Goal: Task Accomplishment & Management: Manage account settings

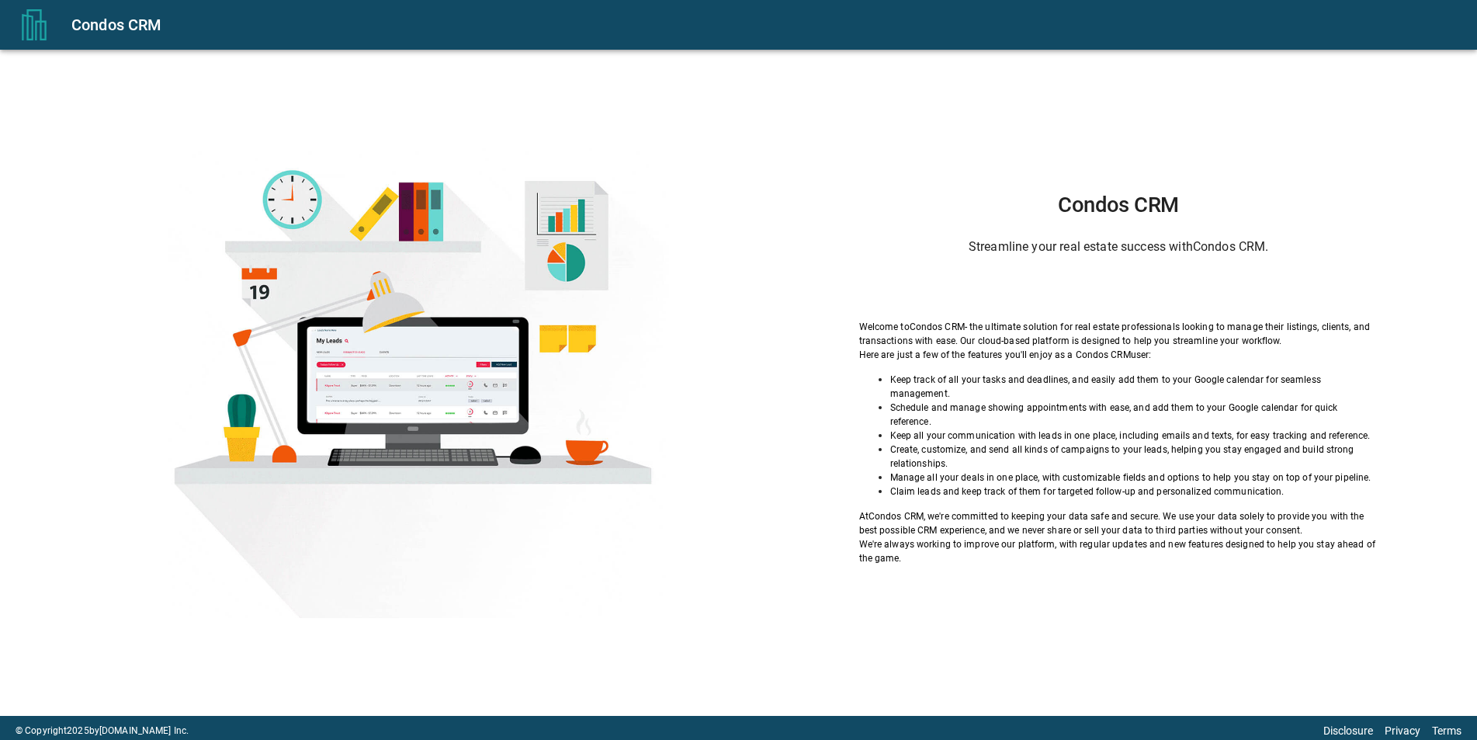
click at [1091, 257] on h6 "Streamline your real estate success with Condos CRM ." at bounding box center [1118, 247] width 519 height 22
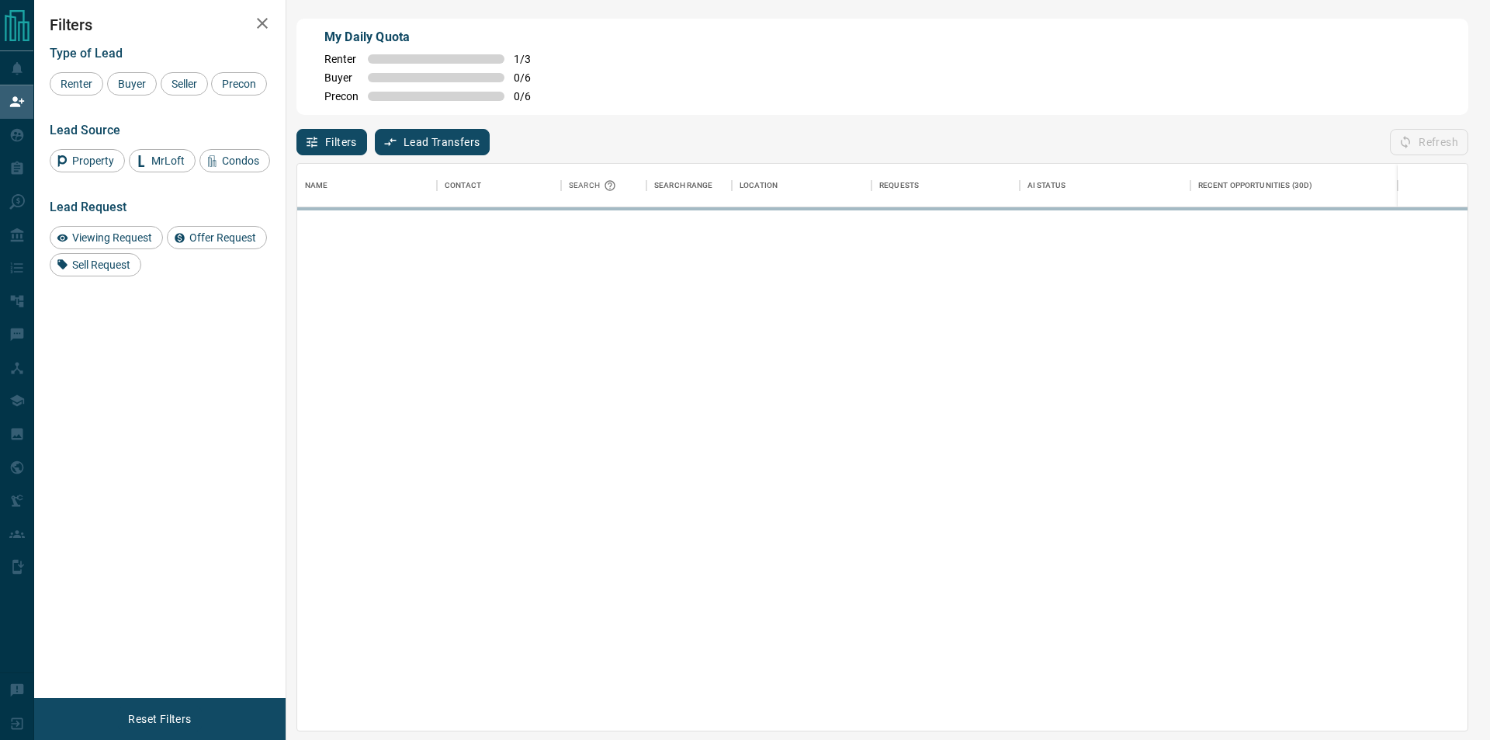
scroll to position [554, 1157]
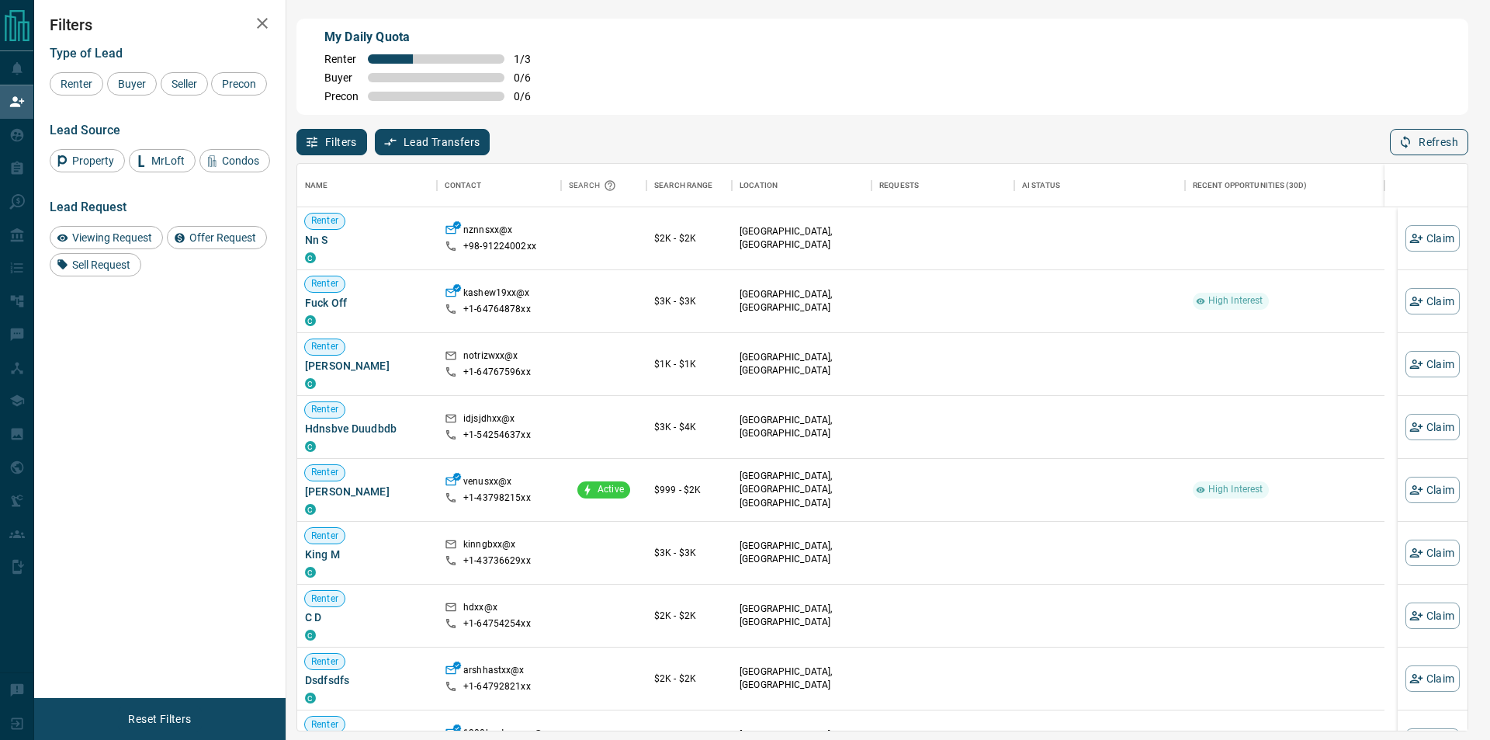
click at [1436, 134] on button "Refresh" at bounding box center [1429, 142] width 78 height 26
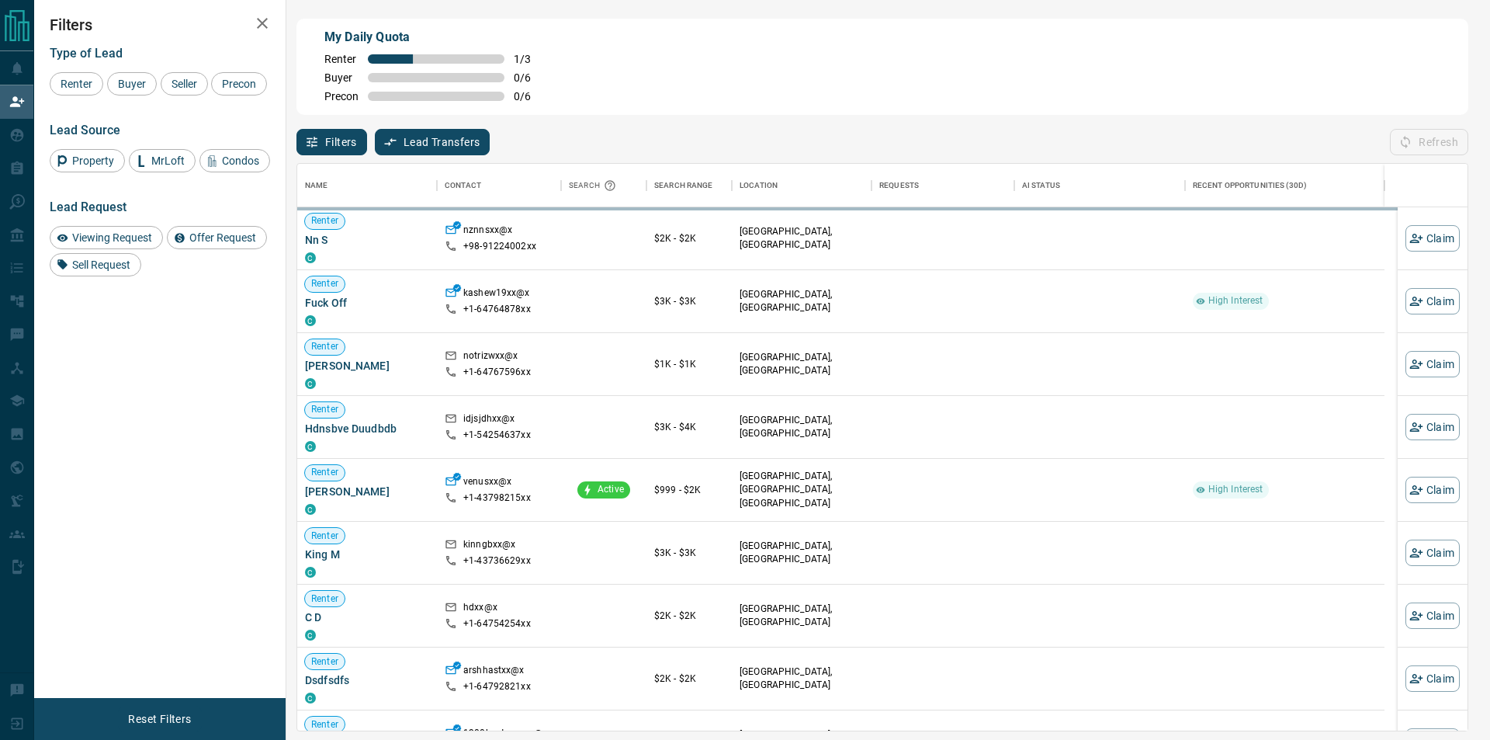
click at [1417, 144] on div "Refresh" at bounding box center [1429, 142] width 78 height 26
click at [1417, 111] on div "My Daily Quota Renter 1 / 3 Buyer 0 / 6 Precon 0 / 6" at bounding box center [883, 67] width 1172 height 96
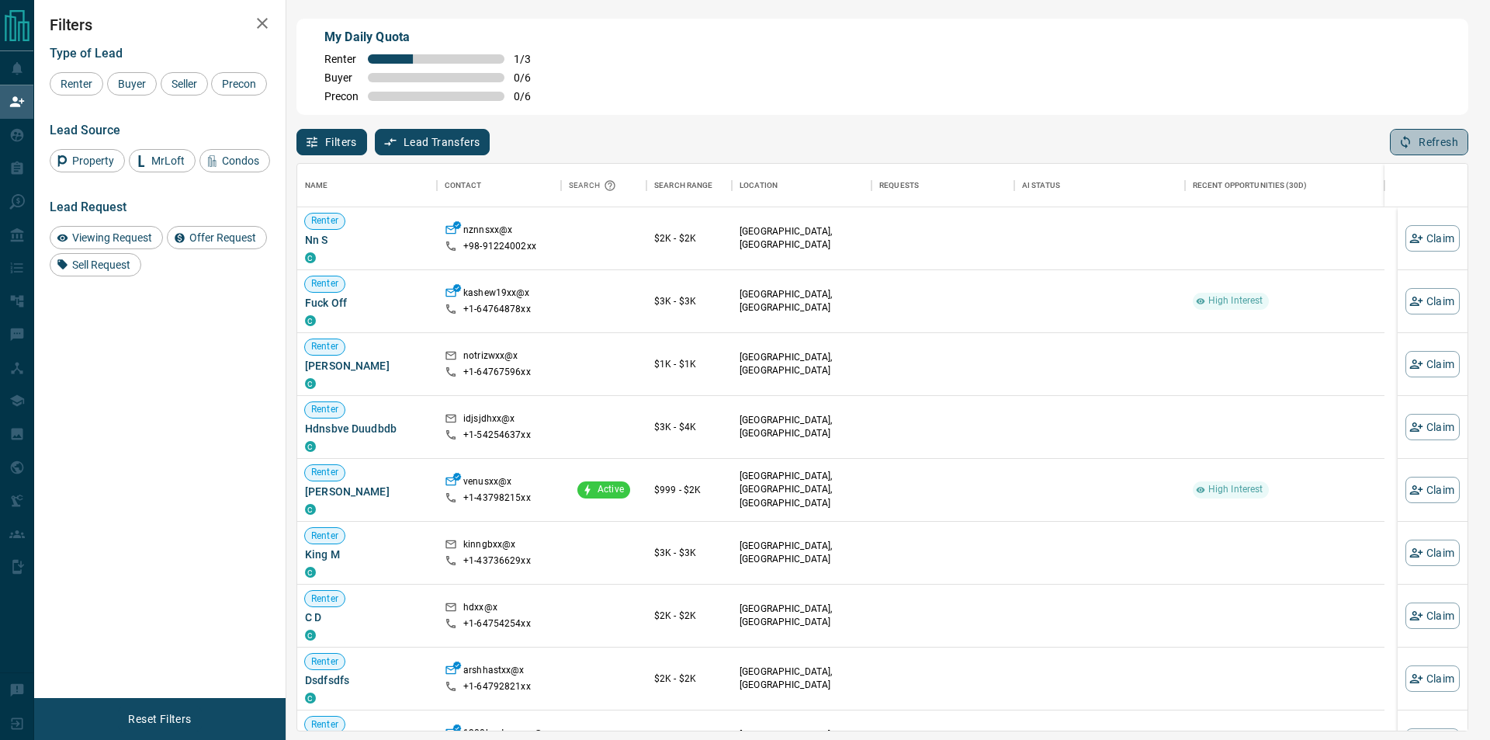
click at [1424, 143] on button "Refresh" at bounding box center [1429, 142] width 78 height 26
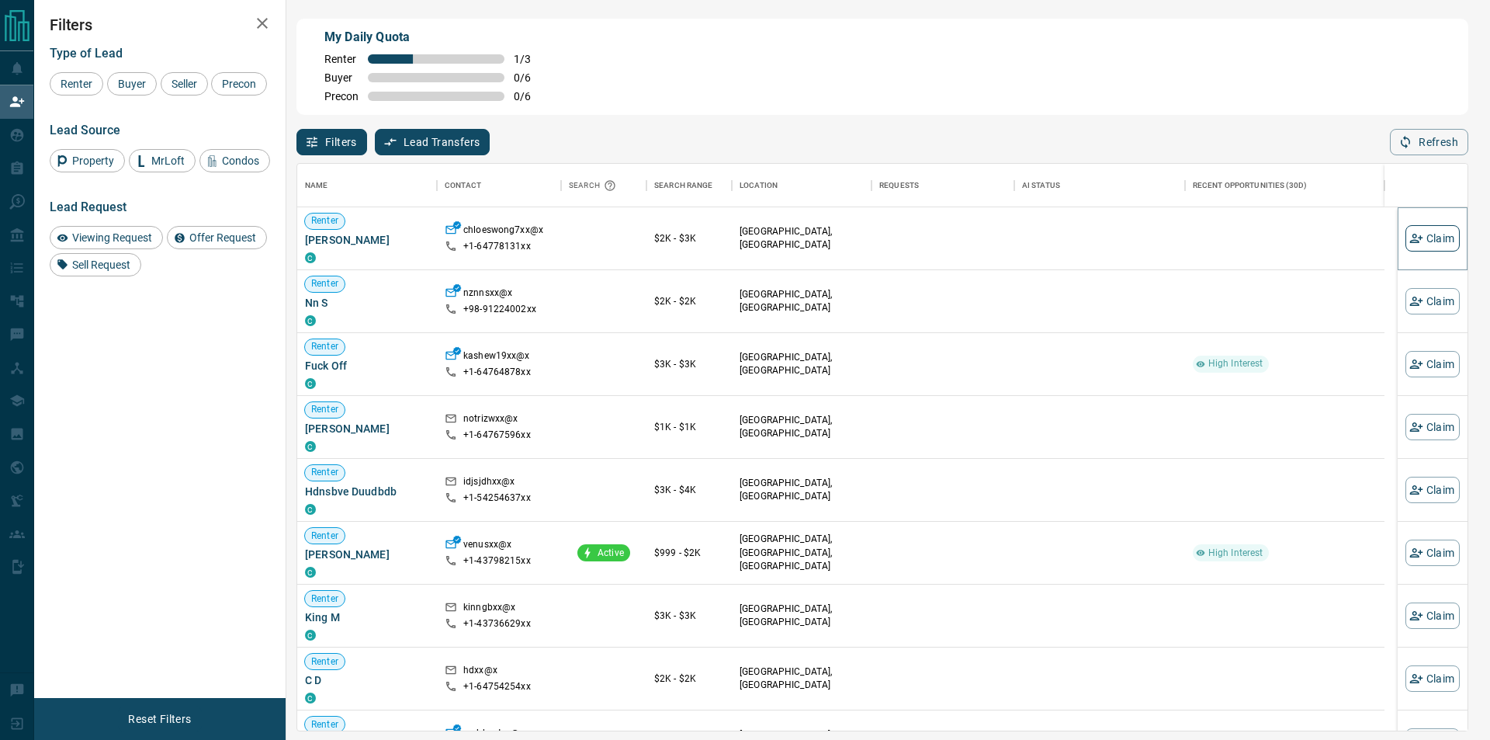
click at [1410, 238] on icon "button" at bounding box center [1417, 238] width 14 height 14
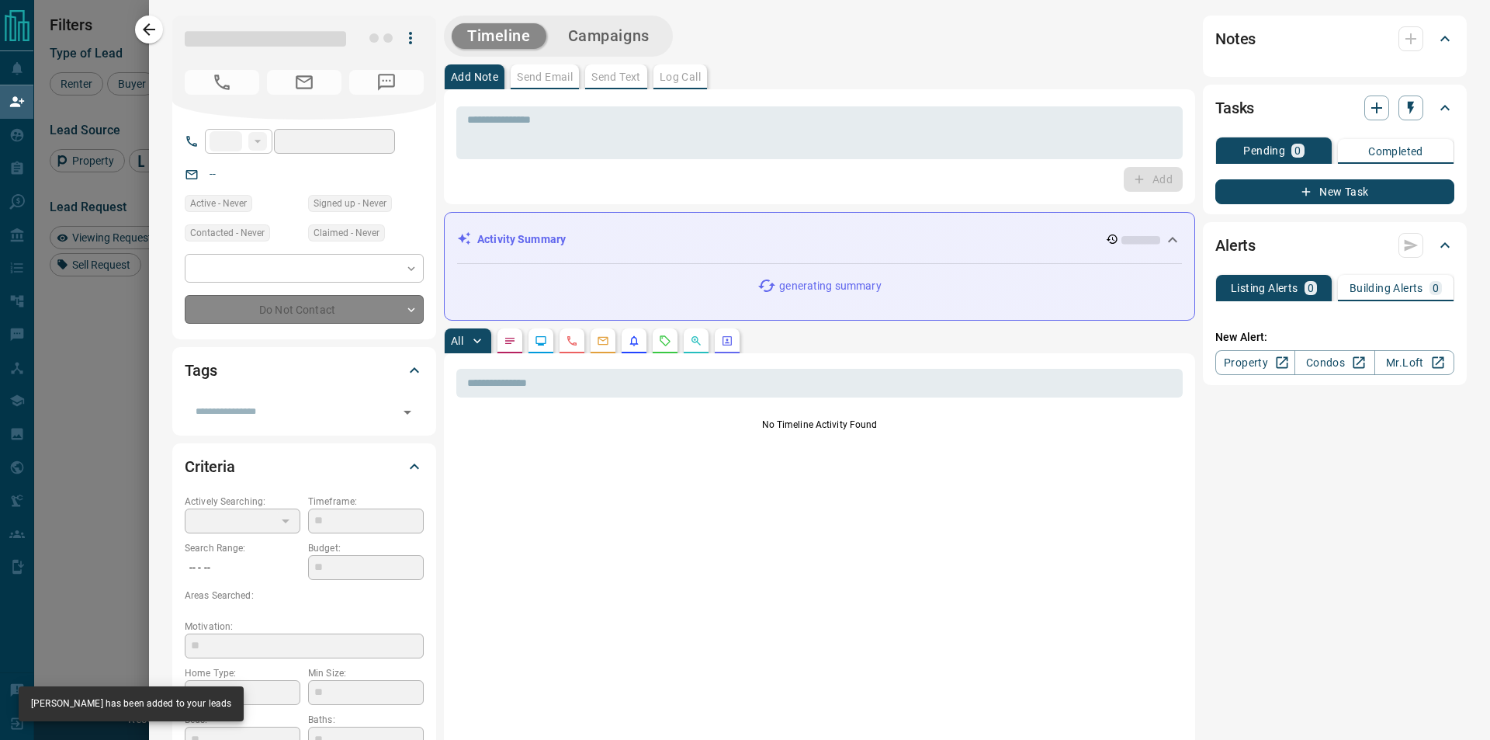
type input "**"
type input "**********"
type input "**"
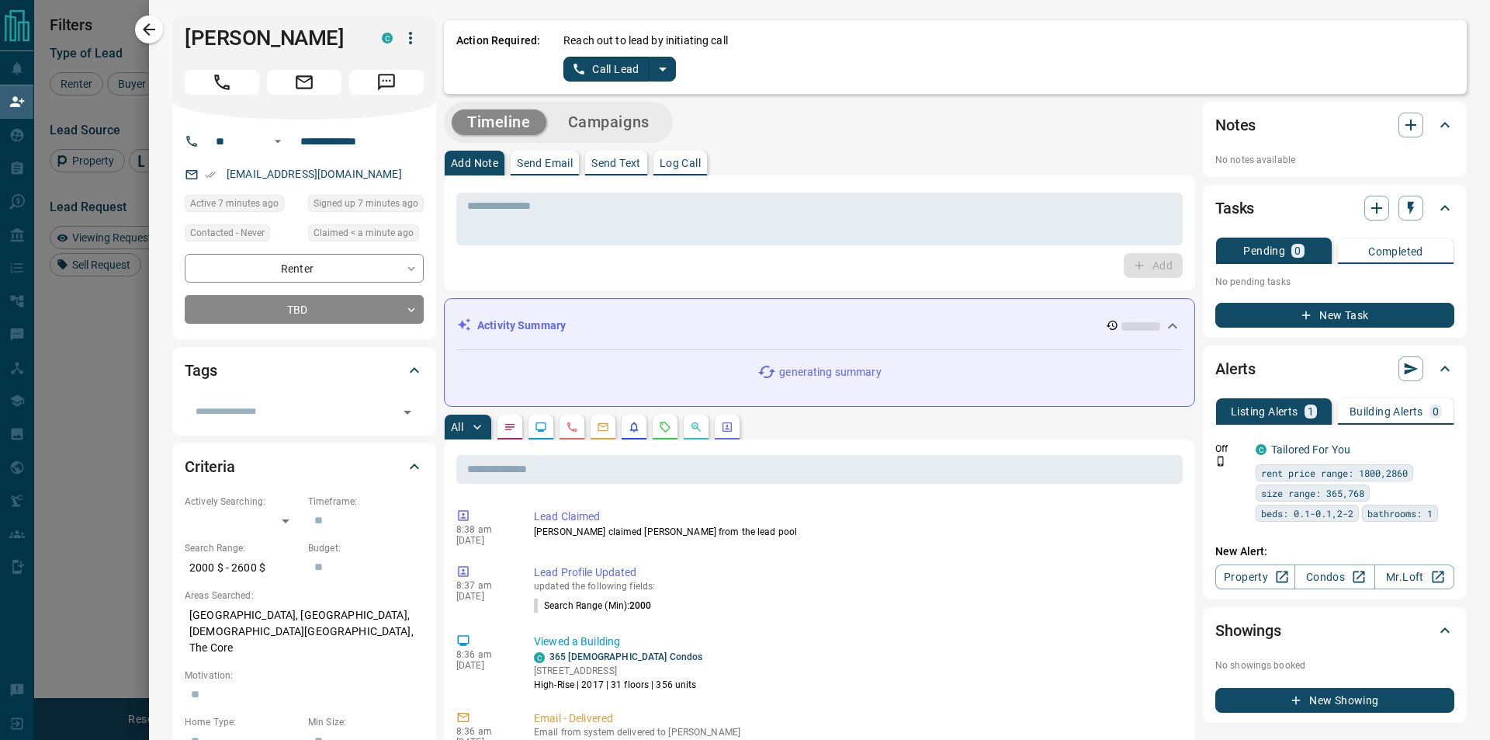
click at [661, 61] on icon "split button" at bounding box center [663, 69] width 19 height 19
click at [616, 118] on li "Log Manual Call" at bounding box center [618, 122] width 95 height 23
click at [594, 61] on button "Log Manual Call" at bounding box center [615, 69] width 102 height 25
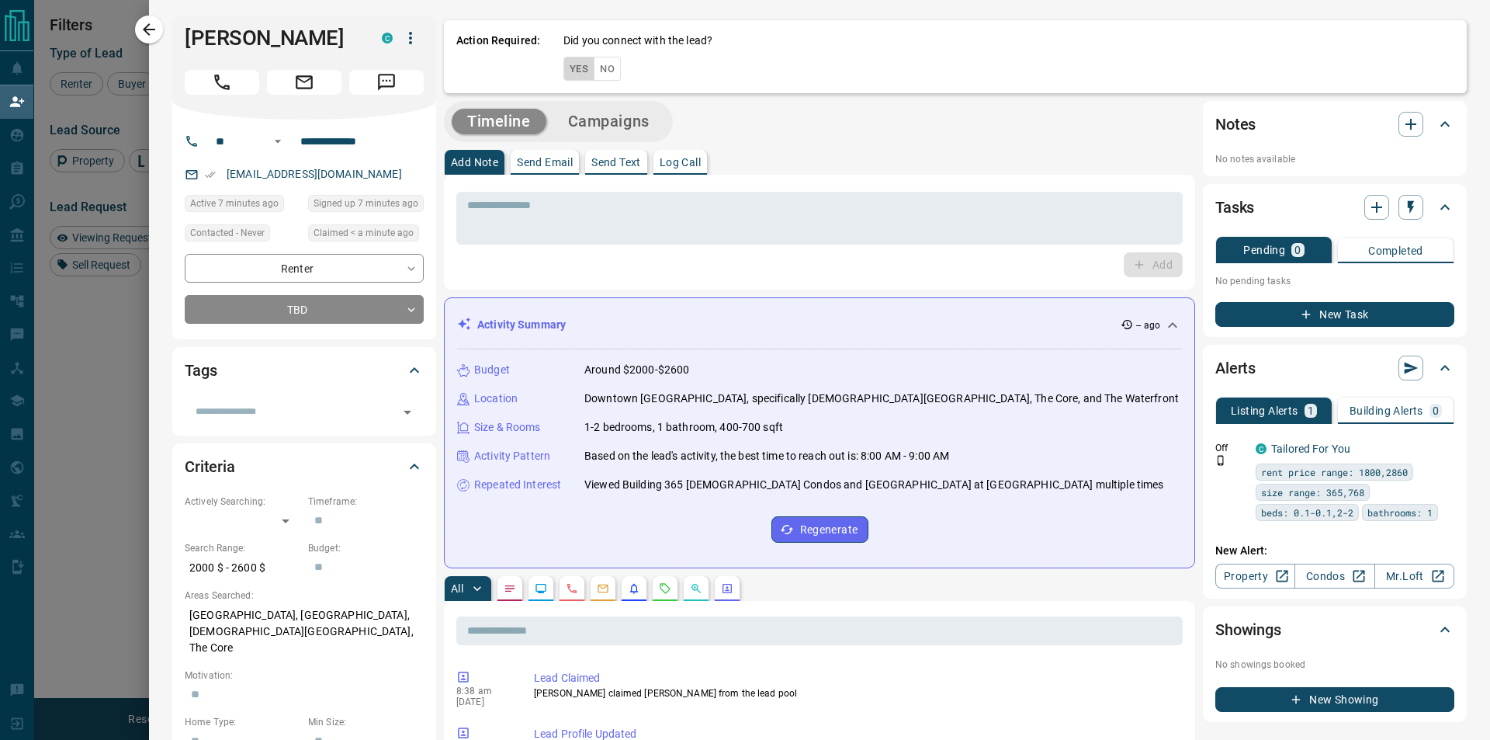
click at [582, 67] on button "Yes" at bounding box center [579, 69] width 31 height 24
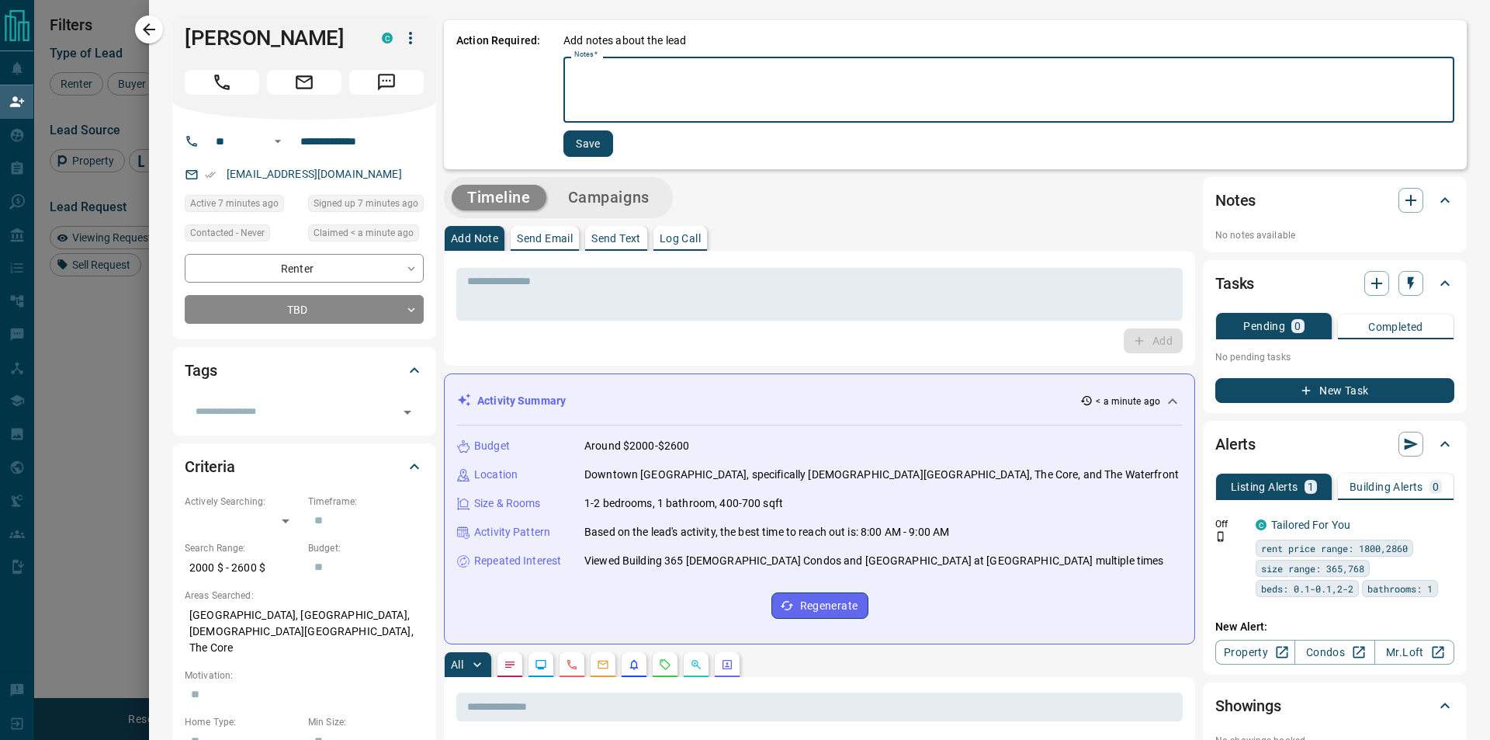
click at [585, 92] on textarea "Notes   *" at bounding box center [1008, 90] width 869 height 53
type textarea "*********"
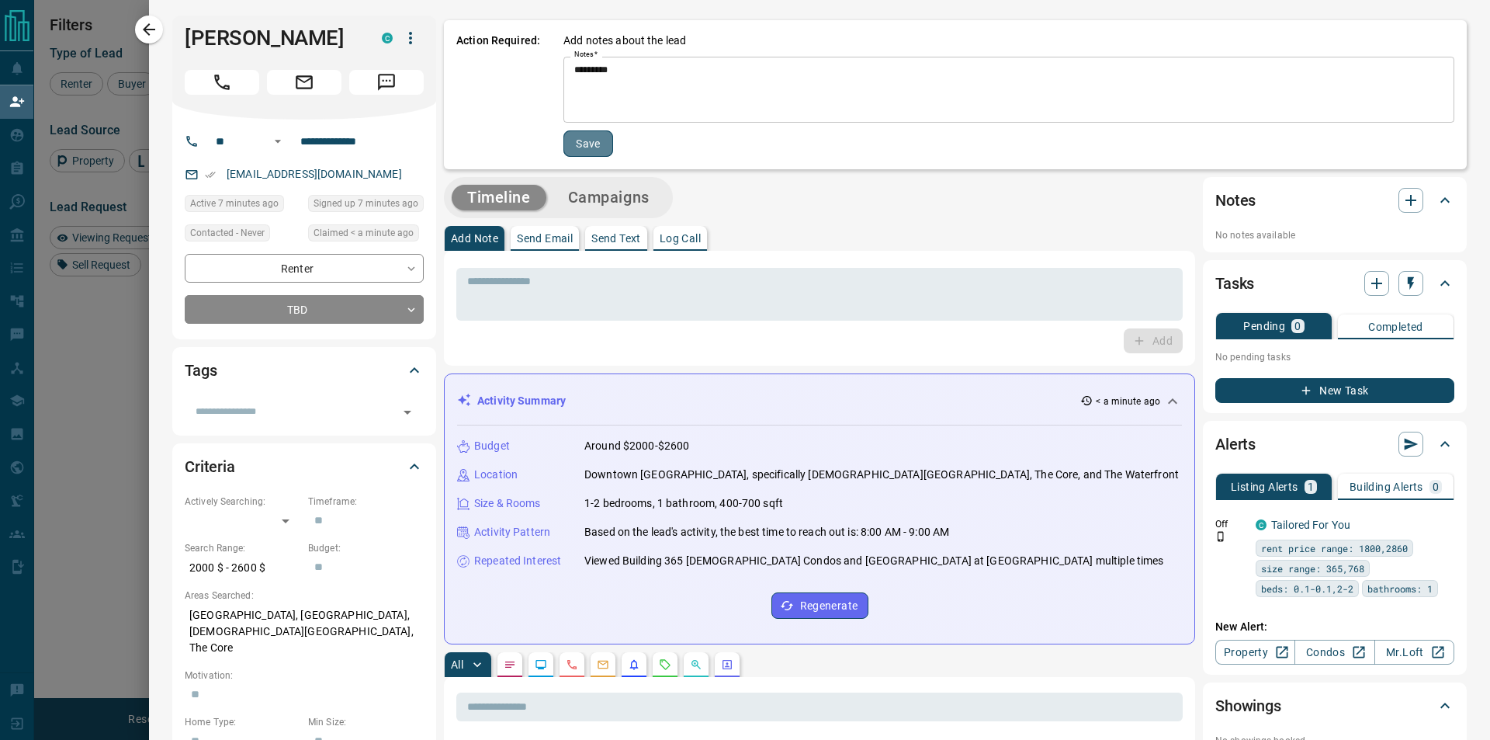
click at [589, 137] on button "Save" at bounding box center [589, 143] width 50 height 26
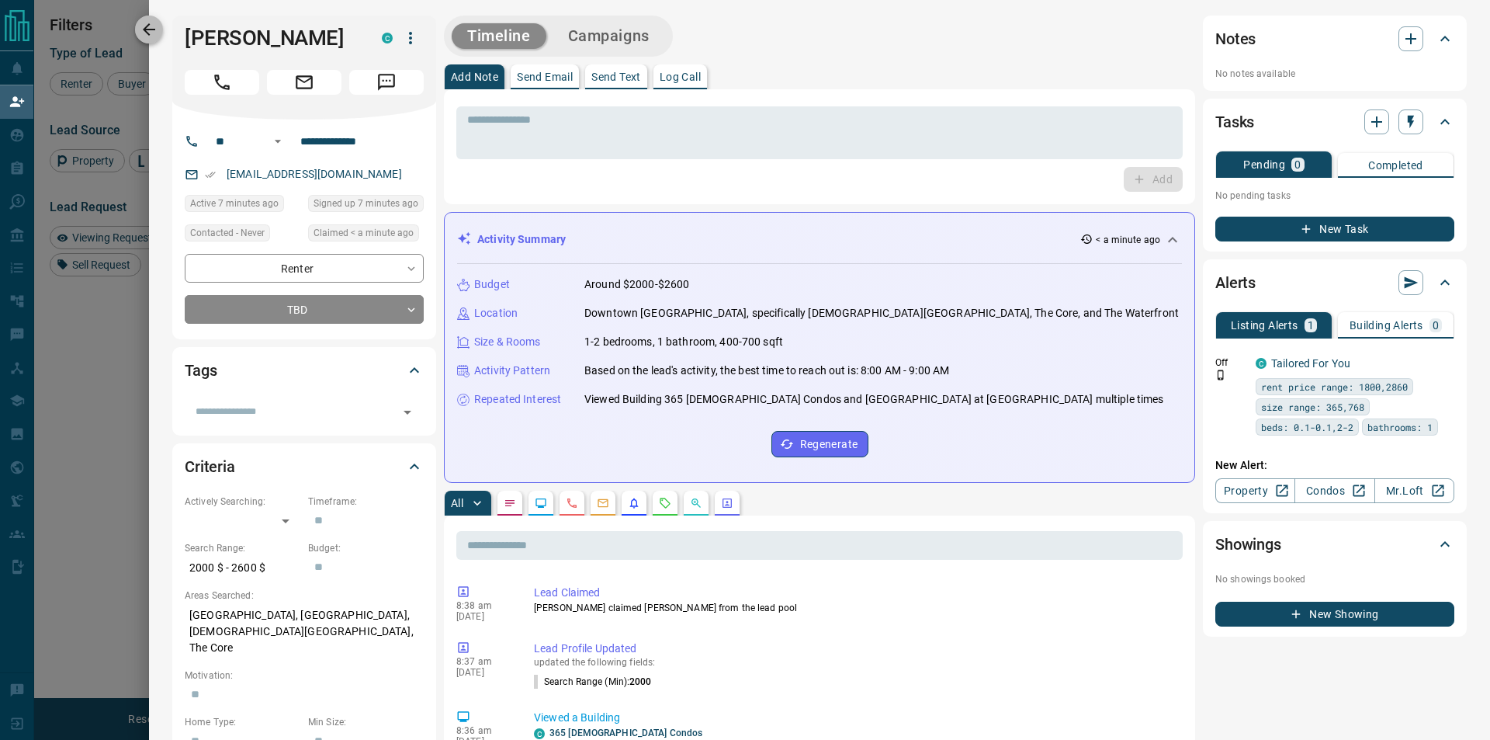
click at [149, 23] on icon "button" at bounding box center [149, 29] width 12 height 12
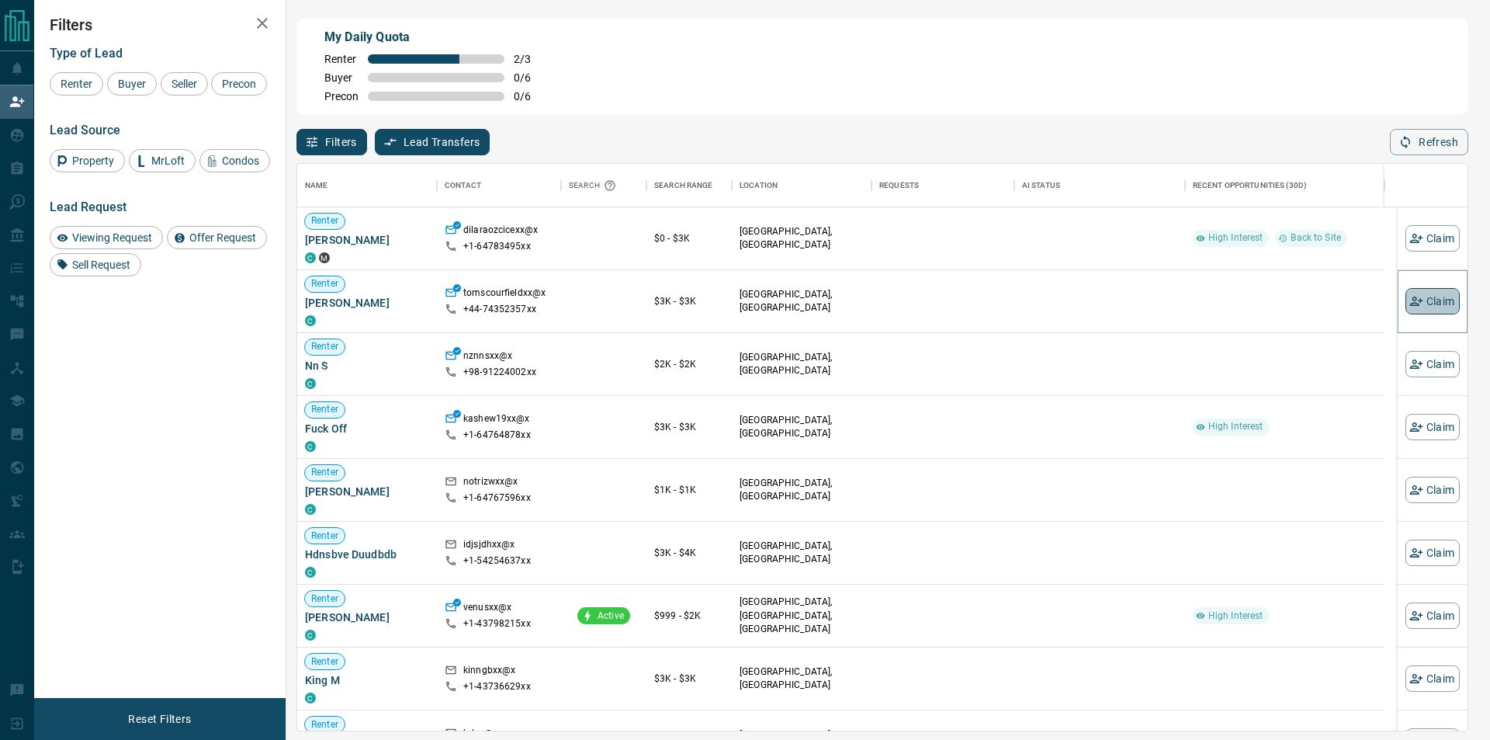
click at [1410, 306] on icon "button" at bounding box center [1417, 301] width 14 height 14
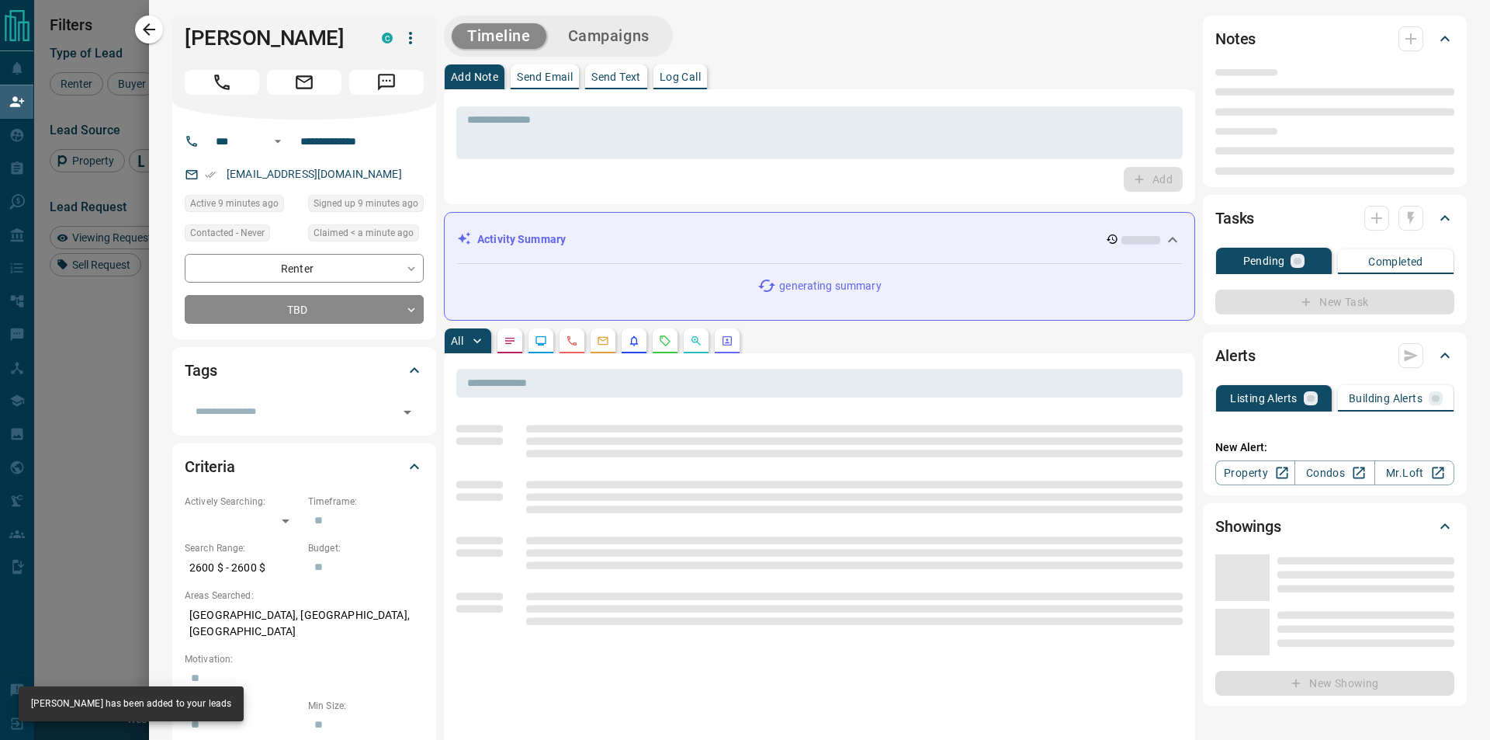
type input "***"
type input "**********"
type input "**"
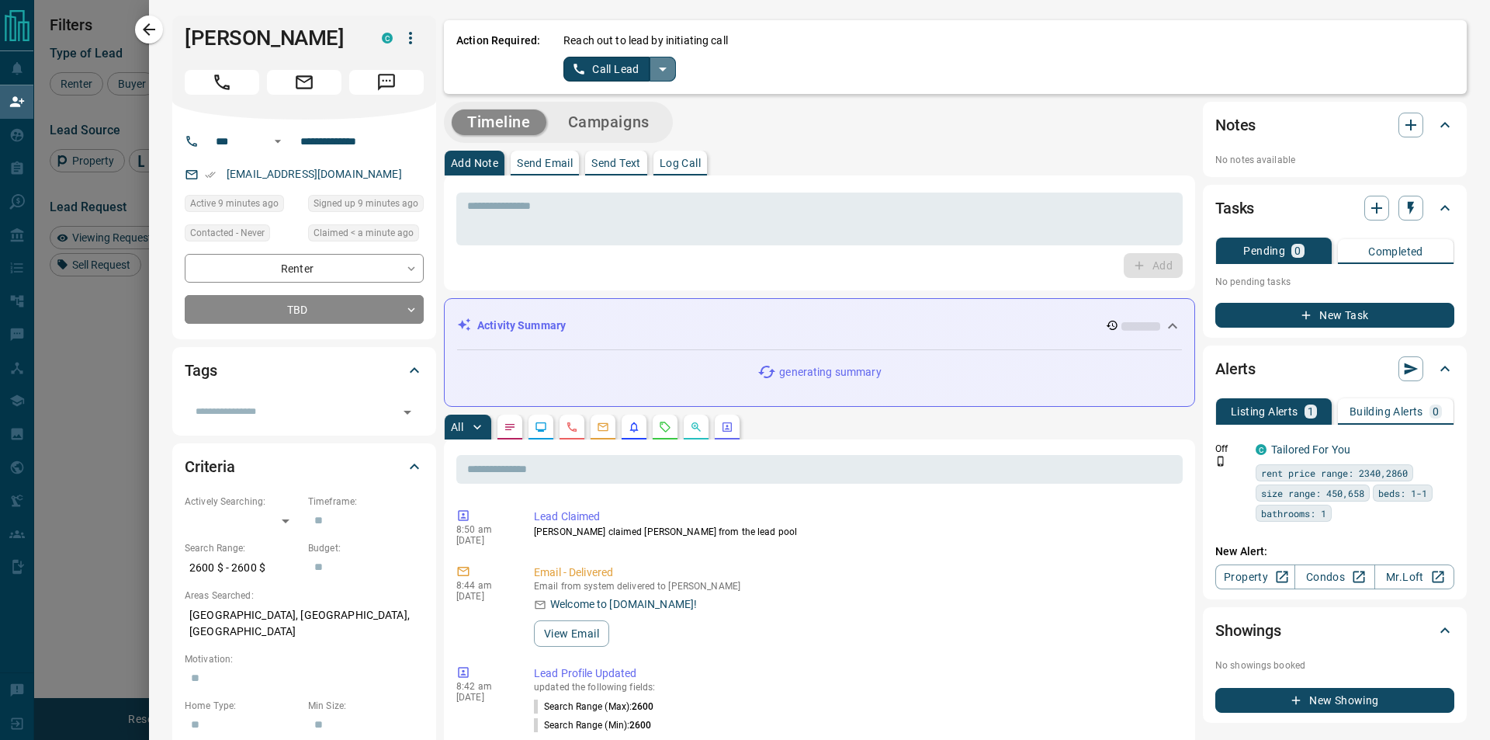
click at [660, 68] on icon "split button" at bounding box center [663, 70] width 8 height 4
click at [638, 116] on li "Log Manual Call" at bounding box center [618, 122] width 95 height 23
click at [607, 77] on button "Log Manual Call" at bounding box center [615, 69] width 102 height 25
click at [564, 62] on button "Yes" at bounding box center [579, 69] width 31 height 24
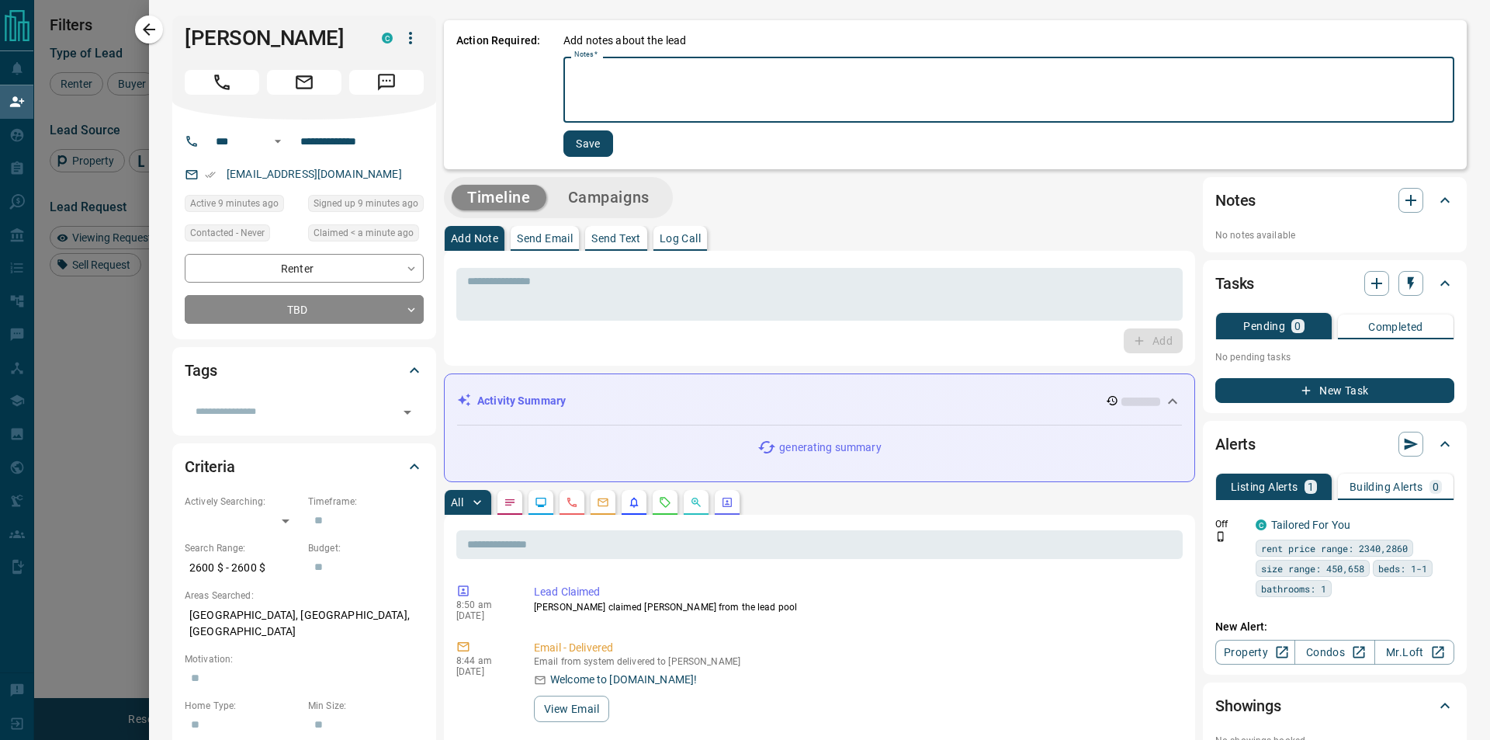
click at [588, 78] on textarea "Notes   *" at bounding box center [1008, 90] width 869 height 53
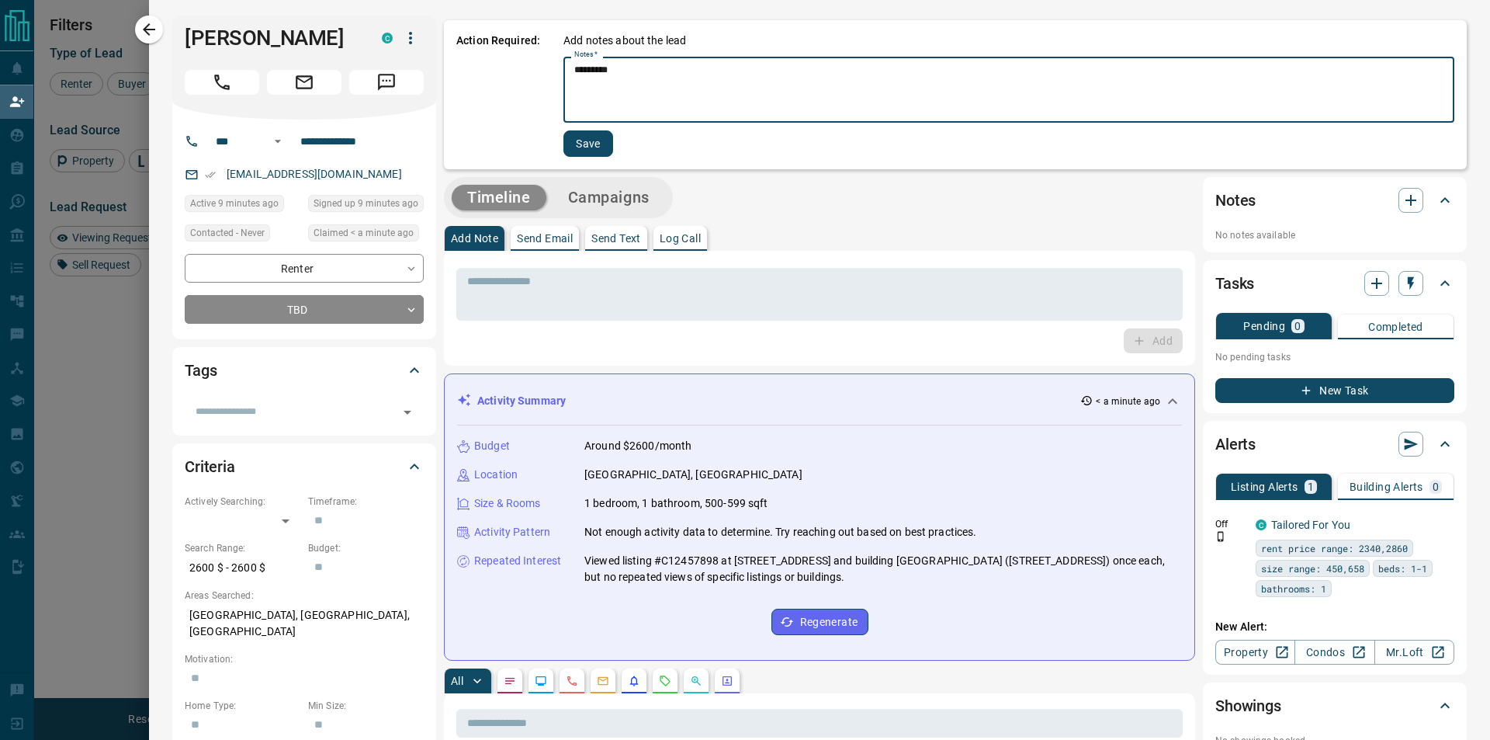
type textarea "*********"
click at [582, 134] on button "Save" at bounding box center [589, 143] width 50 height 26
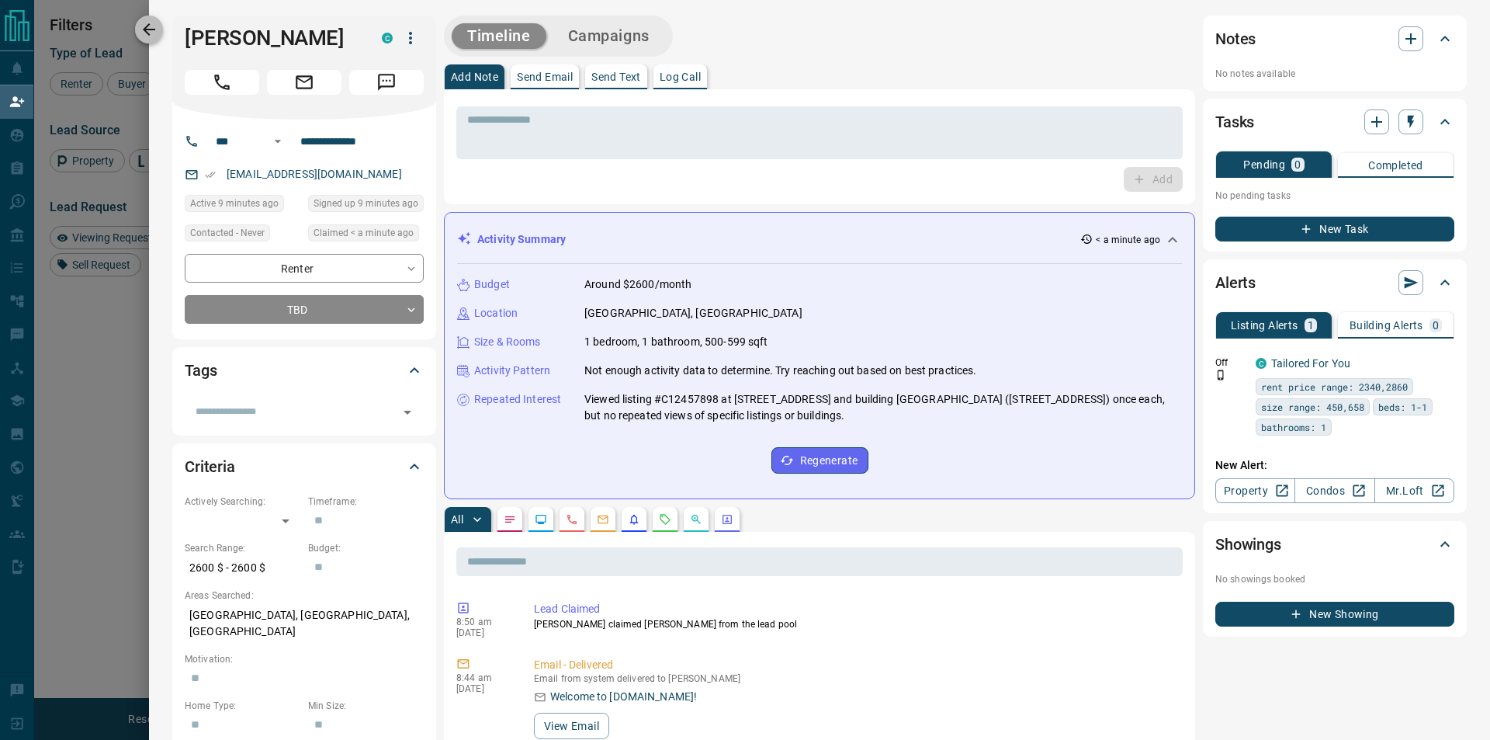
click at [144, 21] on icon "button" at bounding box center [149, 29] width 19 height 19
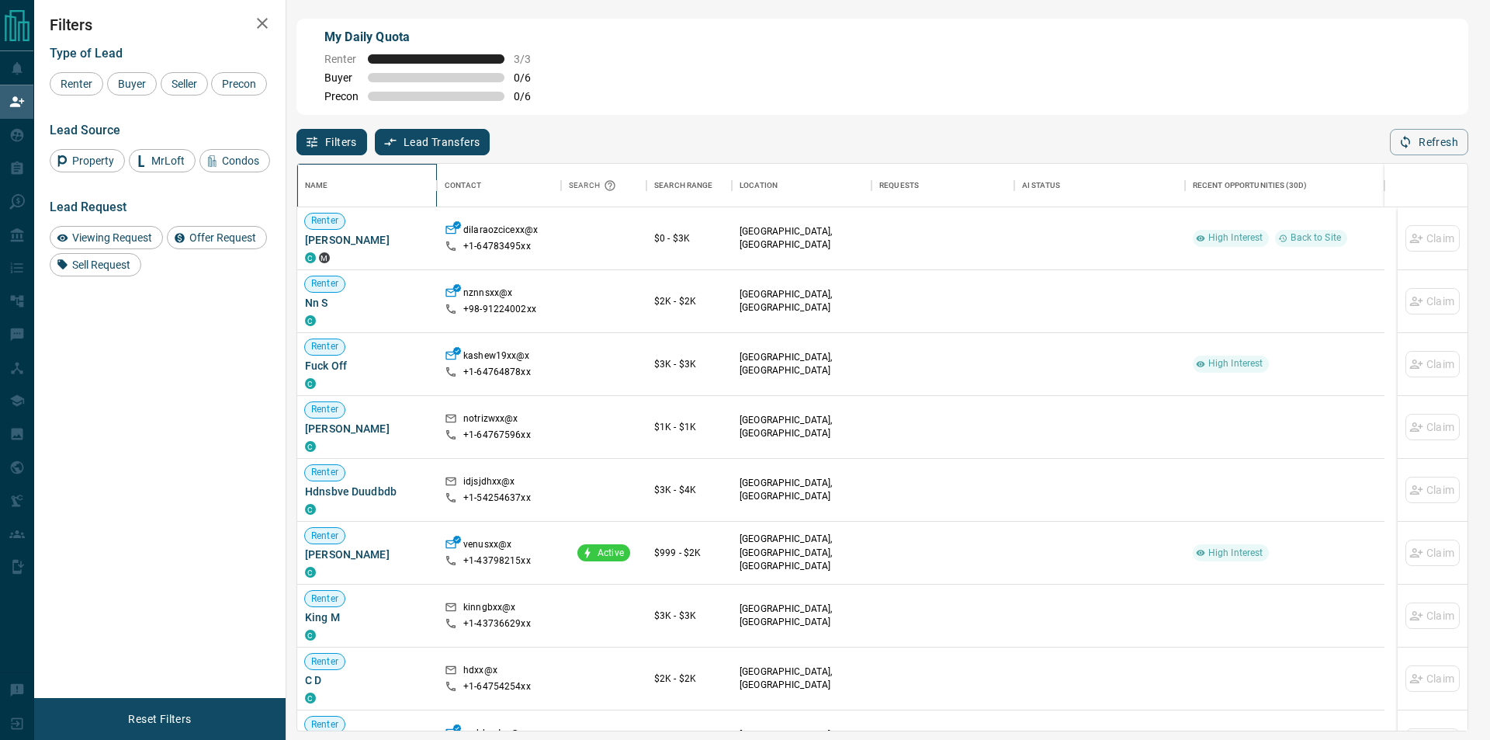
click at [374, 194] on div "Name" at bounding box center [367, 185] width 124 height 43
drag, startPoint x: 1481, startPoint y: 163, endPoint x: 1466, endPoint y: 145, distance: 23.7
click at [1476, 161] on div "My Daily Quota Renter 3 / 3 Buyer 0 / 6 Precon 0 / 6 Filters Lead Transfers 0 R…" at bounding box center [762, 311] width 1456 height 623
click at [1466, 145] on button "Refresh" at bounding box center [1429, 142] width 78 height 26
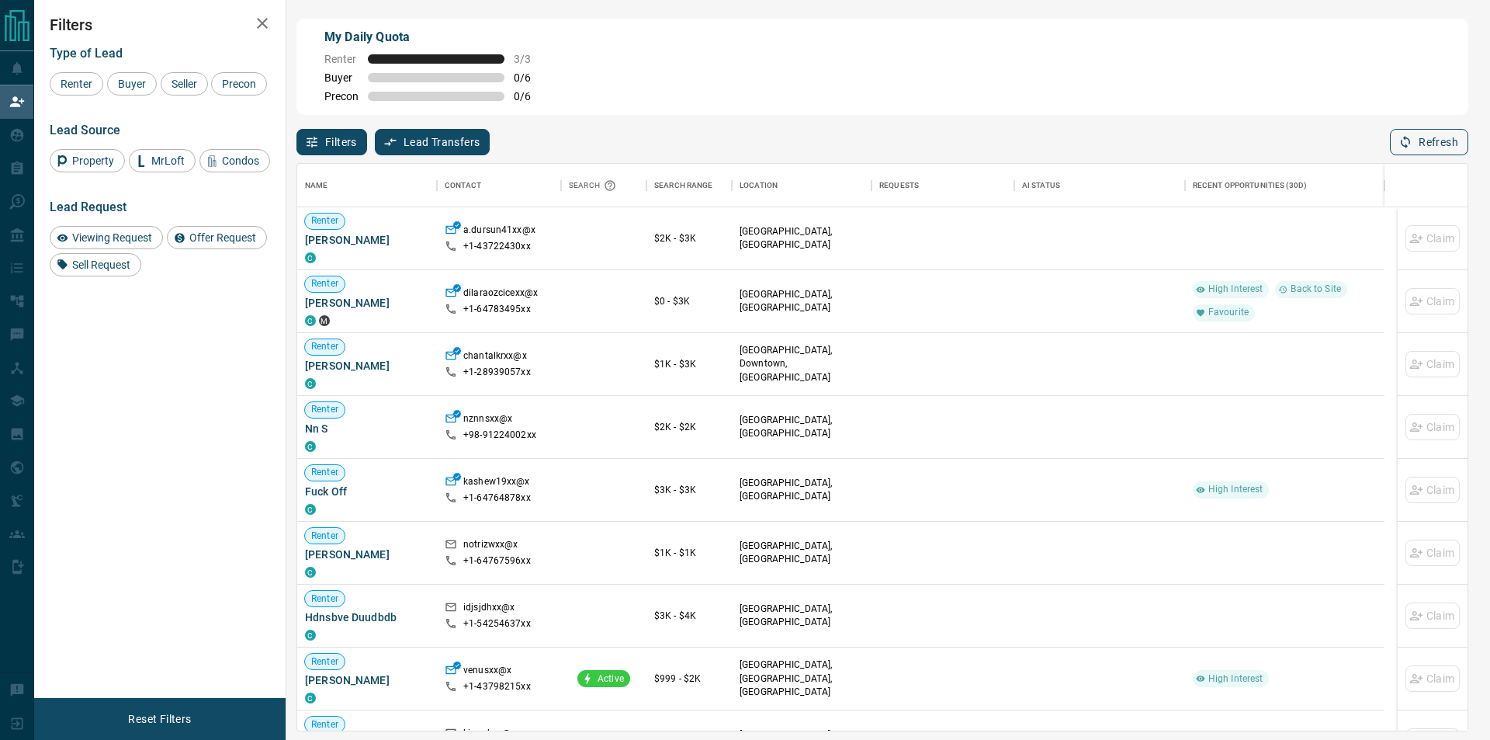
click at [1449, 140] on button "Refresh" at bounding box center [1429, 142] width 78 height 26
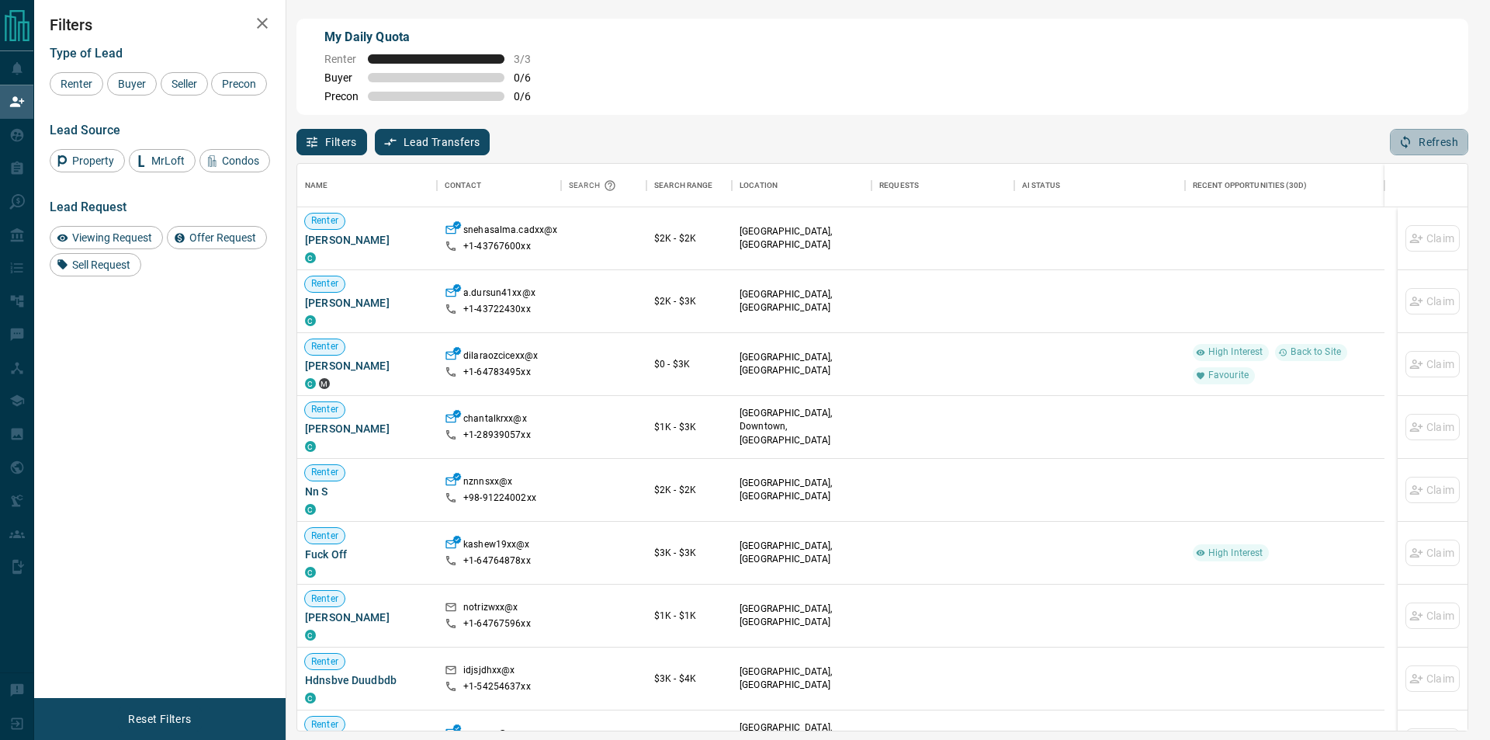
click at [1445, 147] on button "Refresh" at bounding box center [1429, 142] width 78 height 26
click at [1410, 133] on button "Refresh" at bounding box center [1429, 142] width 78 height 26
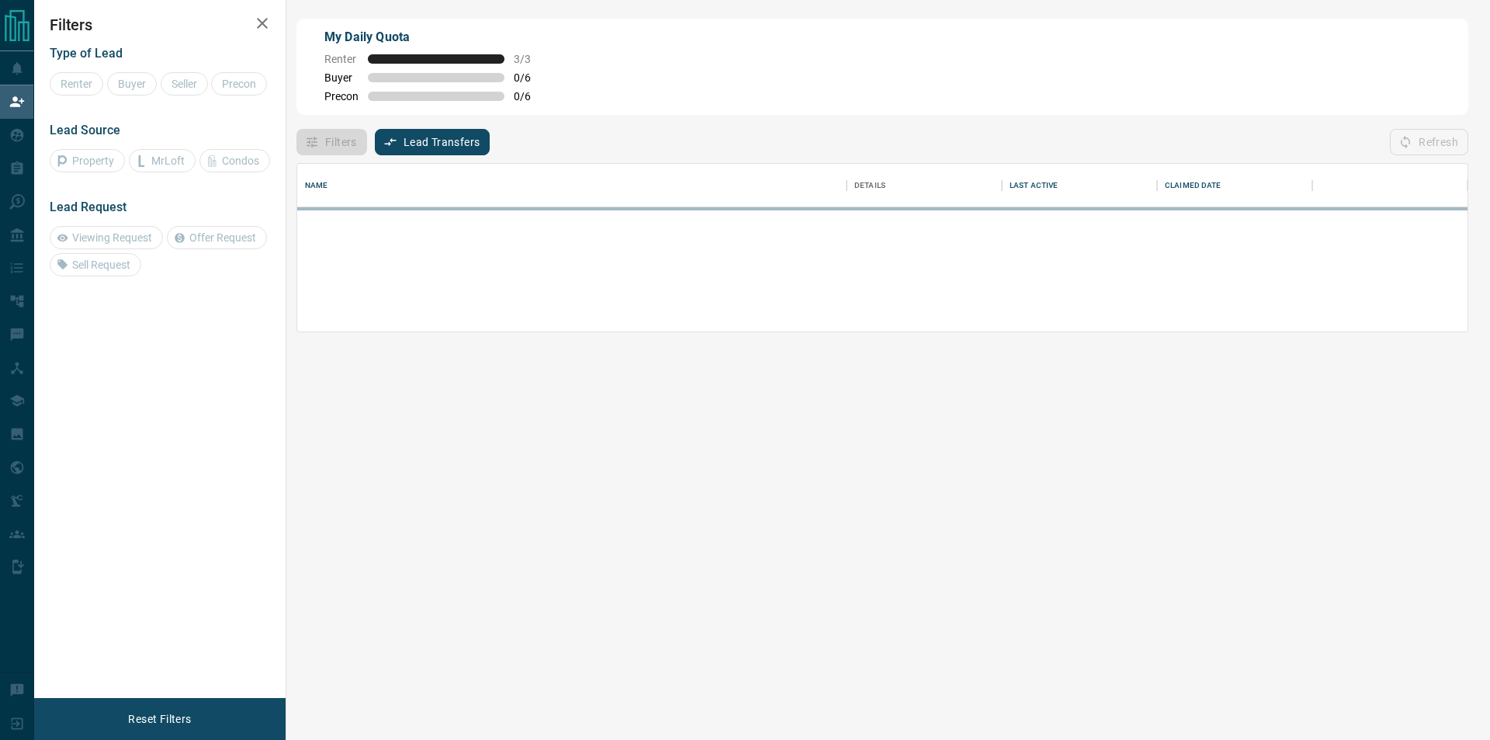
scroll to position [154, 1157]
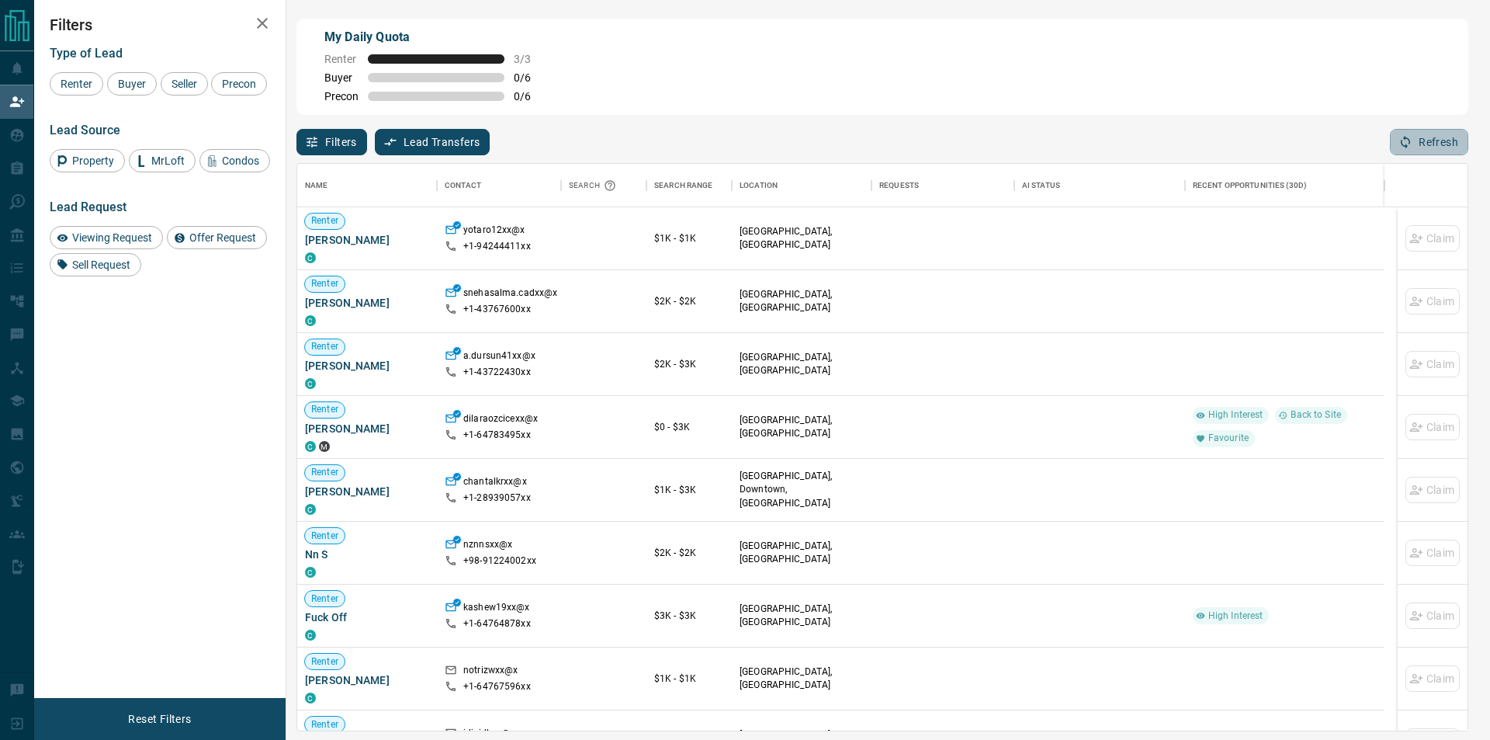
click at [1409, 135] on button "Refresh" at bounding box center [1429, 142] width 78 height 26
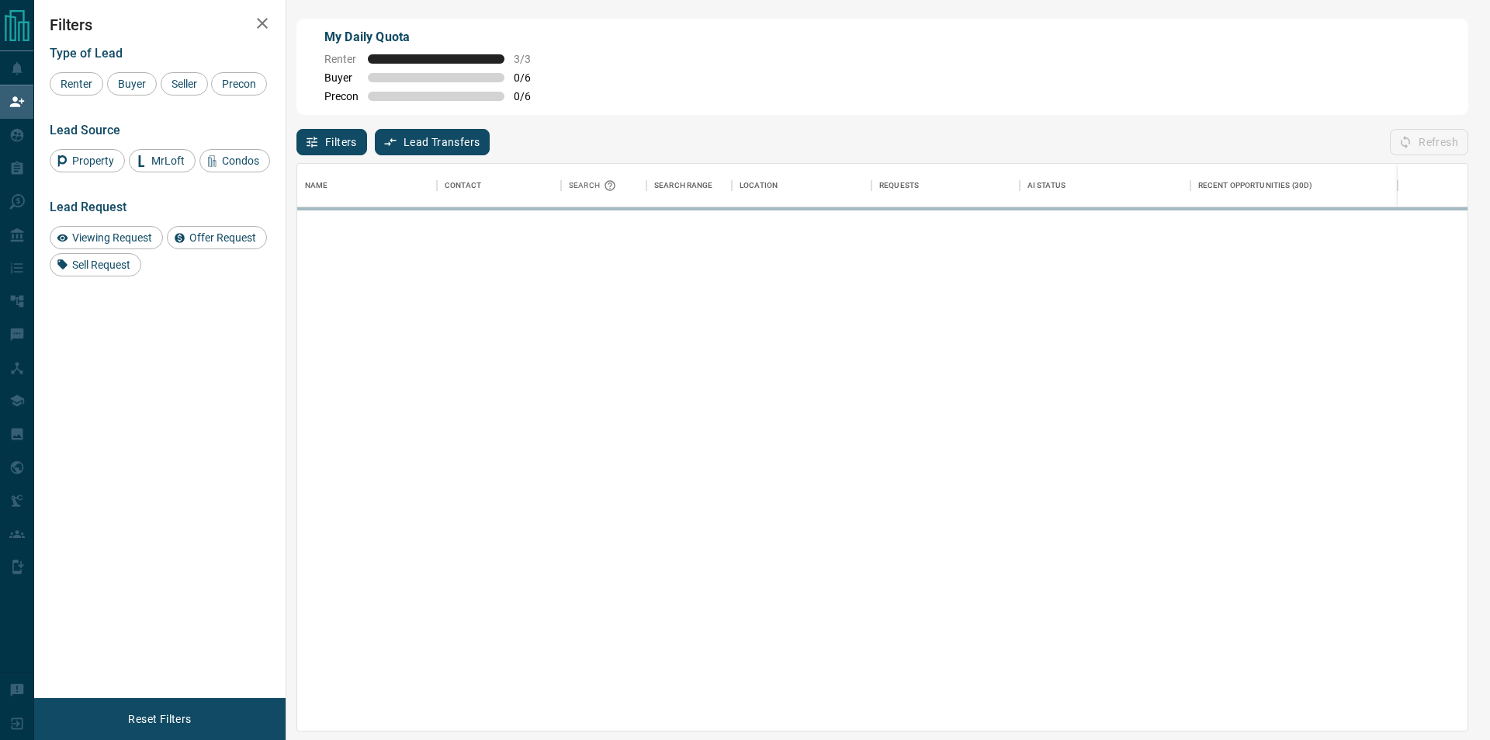
scroll to position [554, 1157]
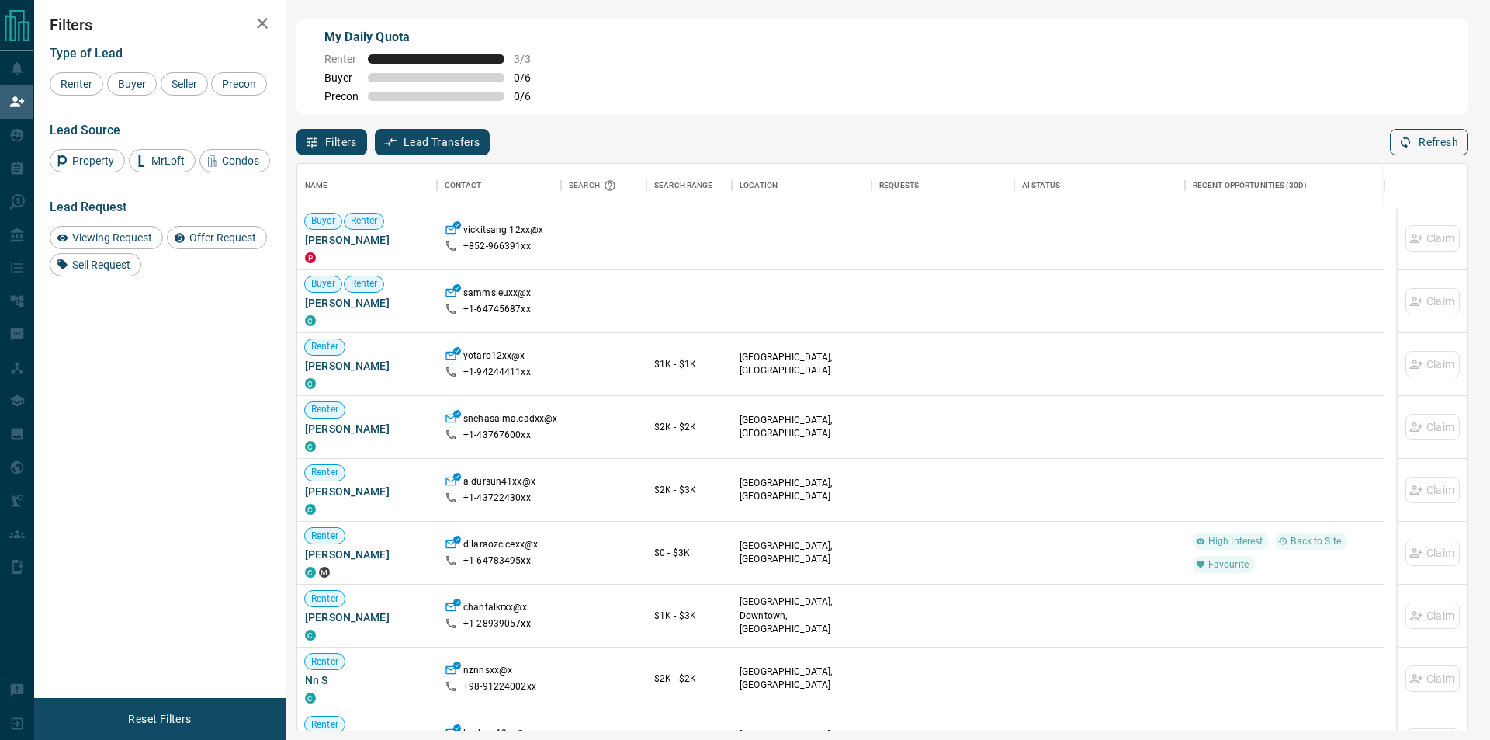
click at [1409, 132] on button "Refresh" at bounding box center [1429, 142] width 78 height 26
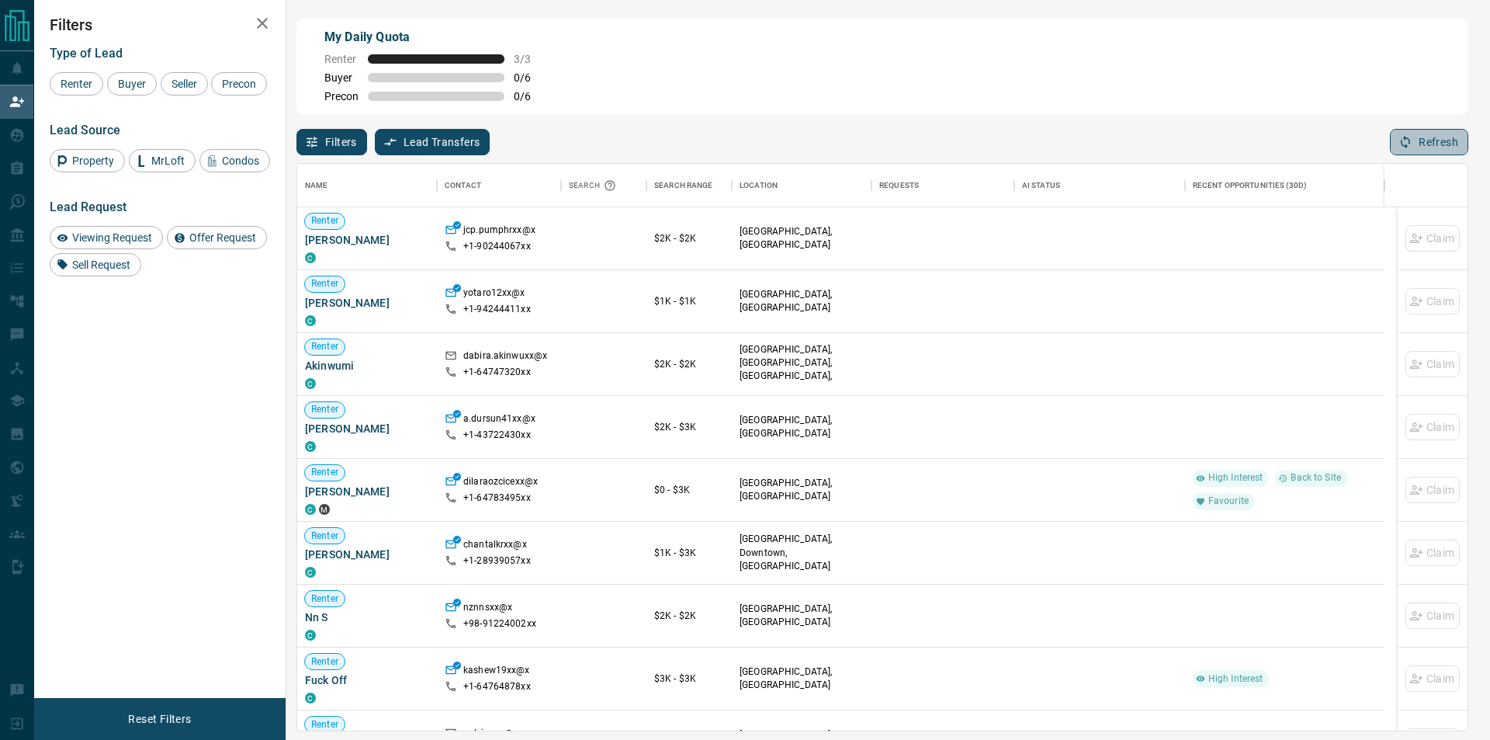
click at [1448, 147] on button "Refresh" at bounding box center [1429, 142] width 78 height 26
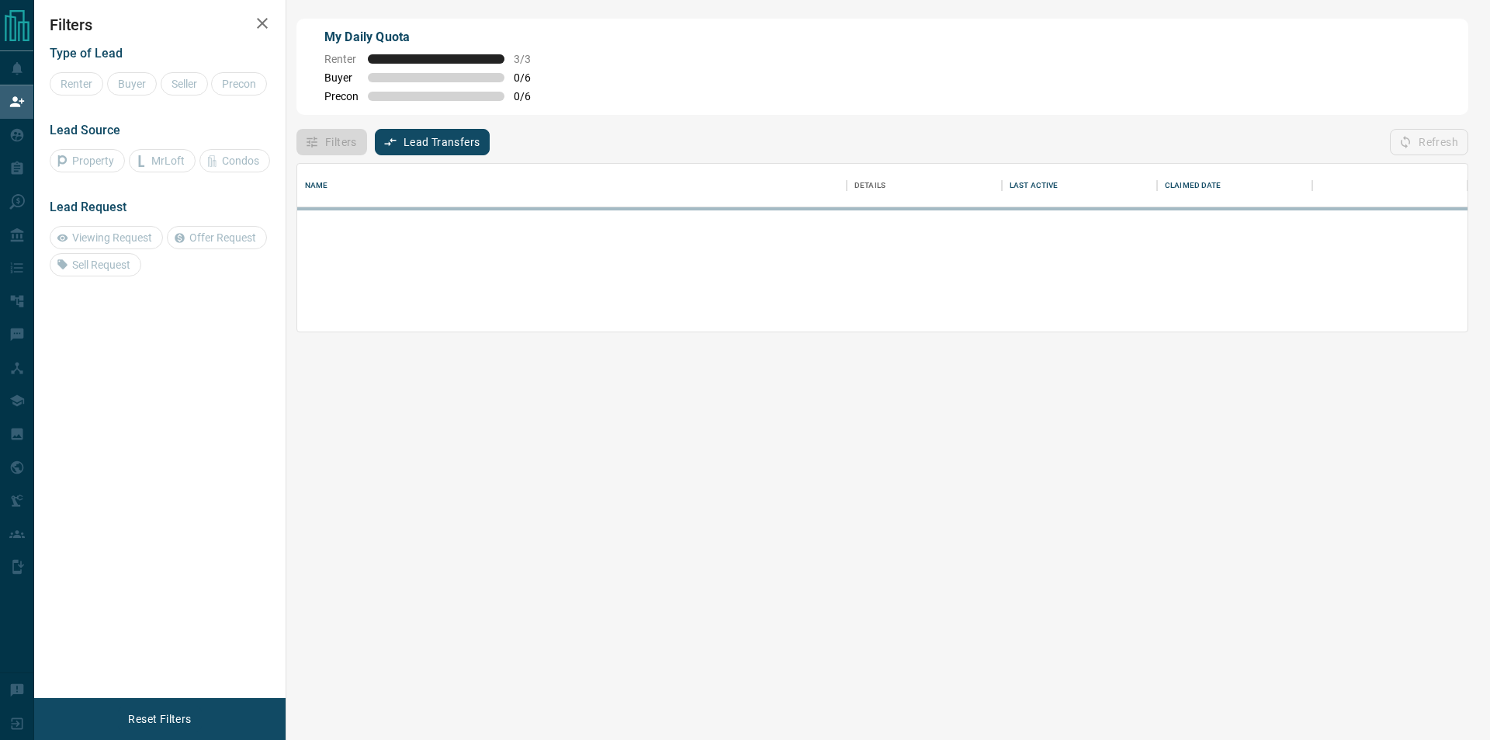
click at [1436, 136] on div "Refresh" at bounding box center [1429, 142] width 78 height 26
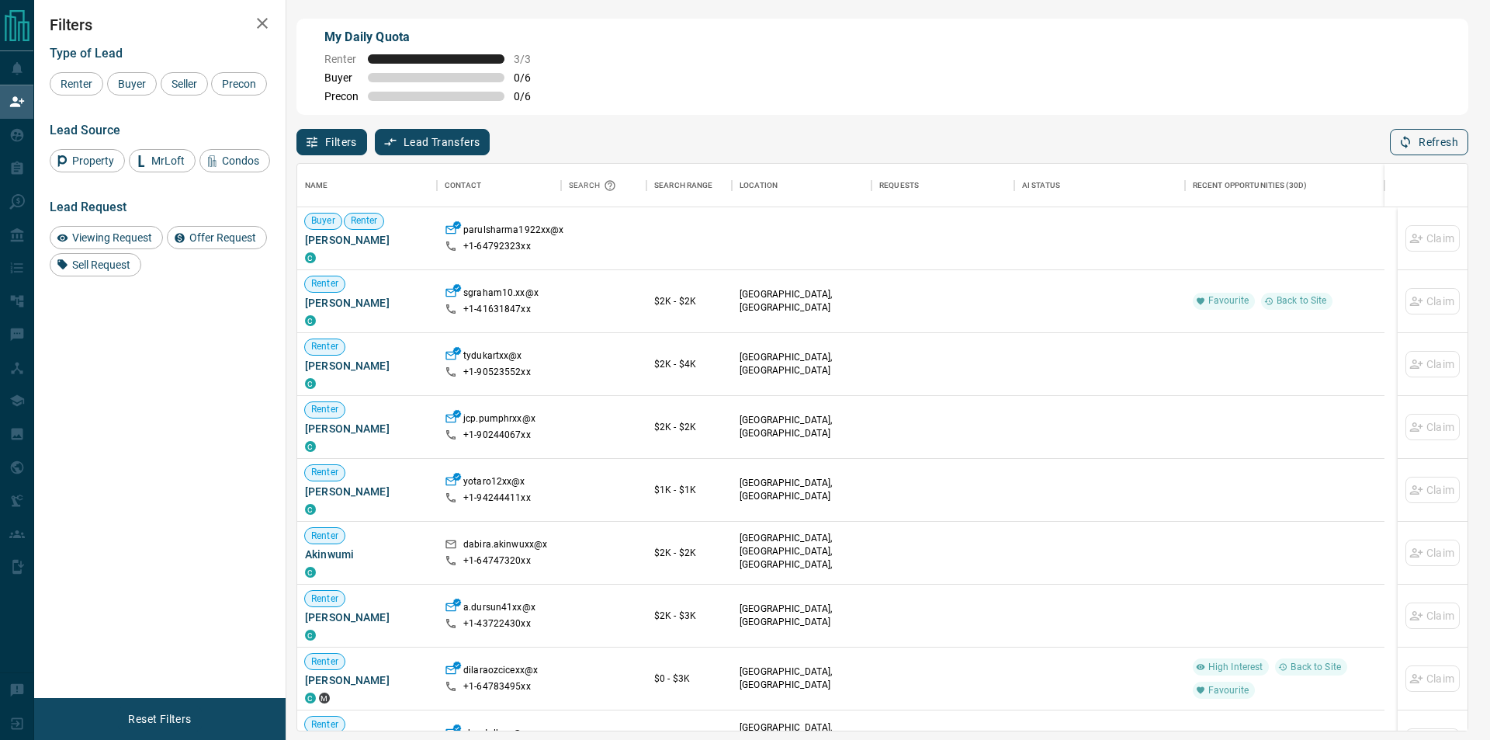
click at [1427, 136] on button "Refresh" at bounding box center [1429, 142] width 78 height 26
click at [1445, 147] on button "Refresh" at bounding box center [1429, 142] width 78 height 26
click at [1431, 144] on button "Refresh" at bounding box center [1429, 142] width 78 height 26
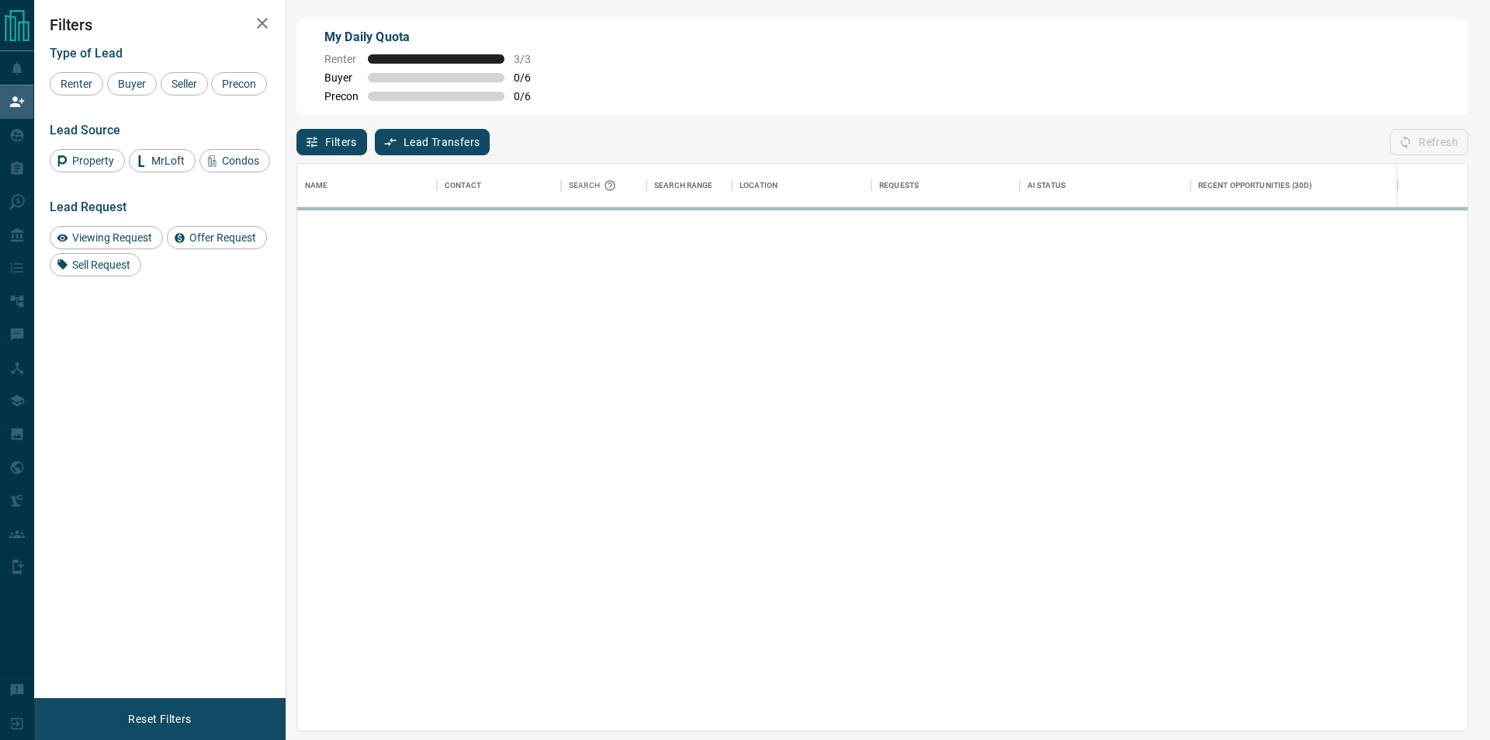
click at [1448, 233] on div at bounding box center [882, 468] width 1171 height 523
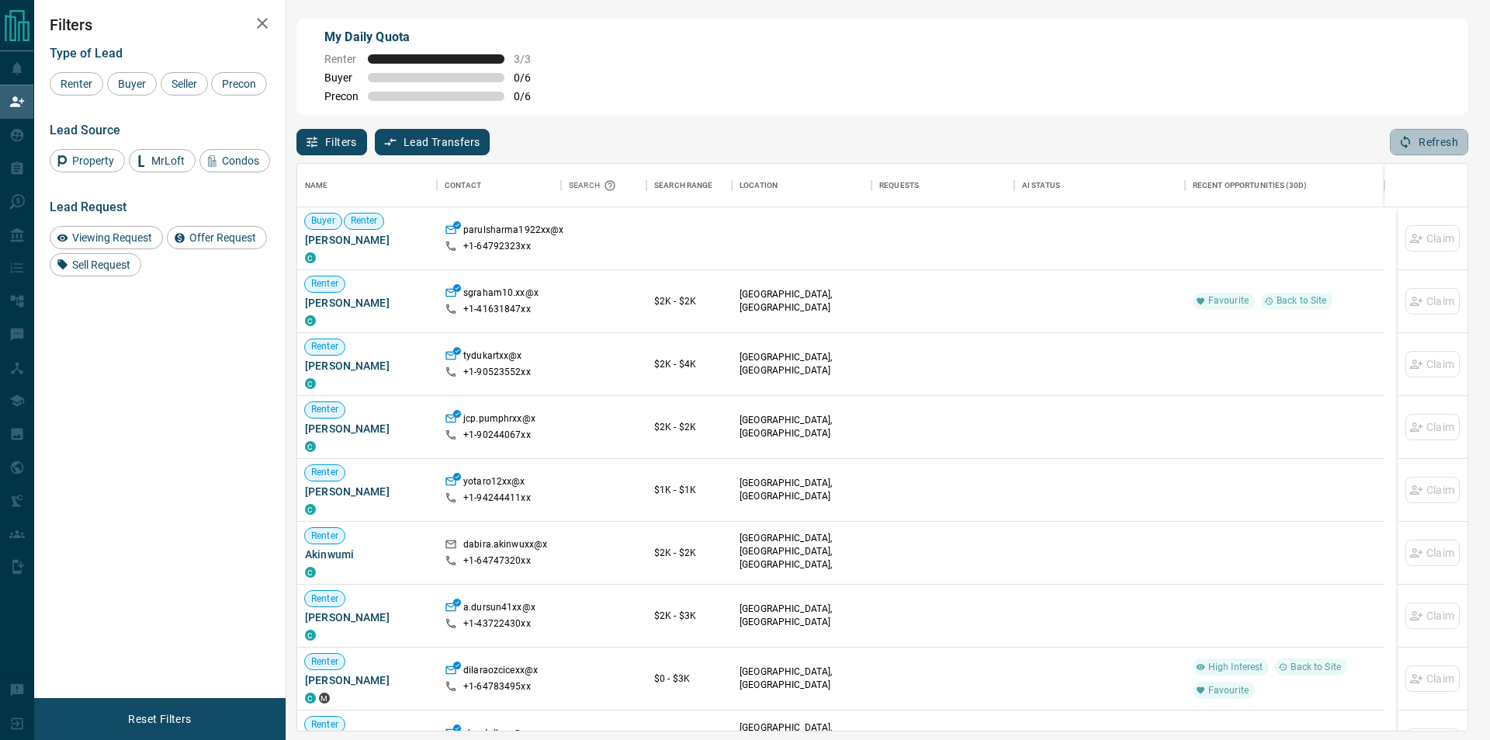
drag, startPoint x: 1435, startPoint y: 138, endPoint x: 1428, endPoint y: 150, distance: 13.6
click at [1435, 145] on button "Refresh" at bounding box center [1429, 142] width 78 height 26
click at [1409, 147] on icon "button" at bounding box center [1406, 142] width 14 height 14
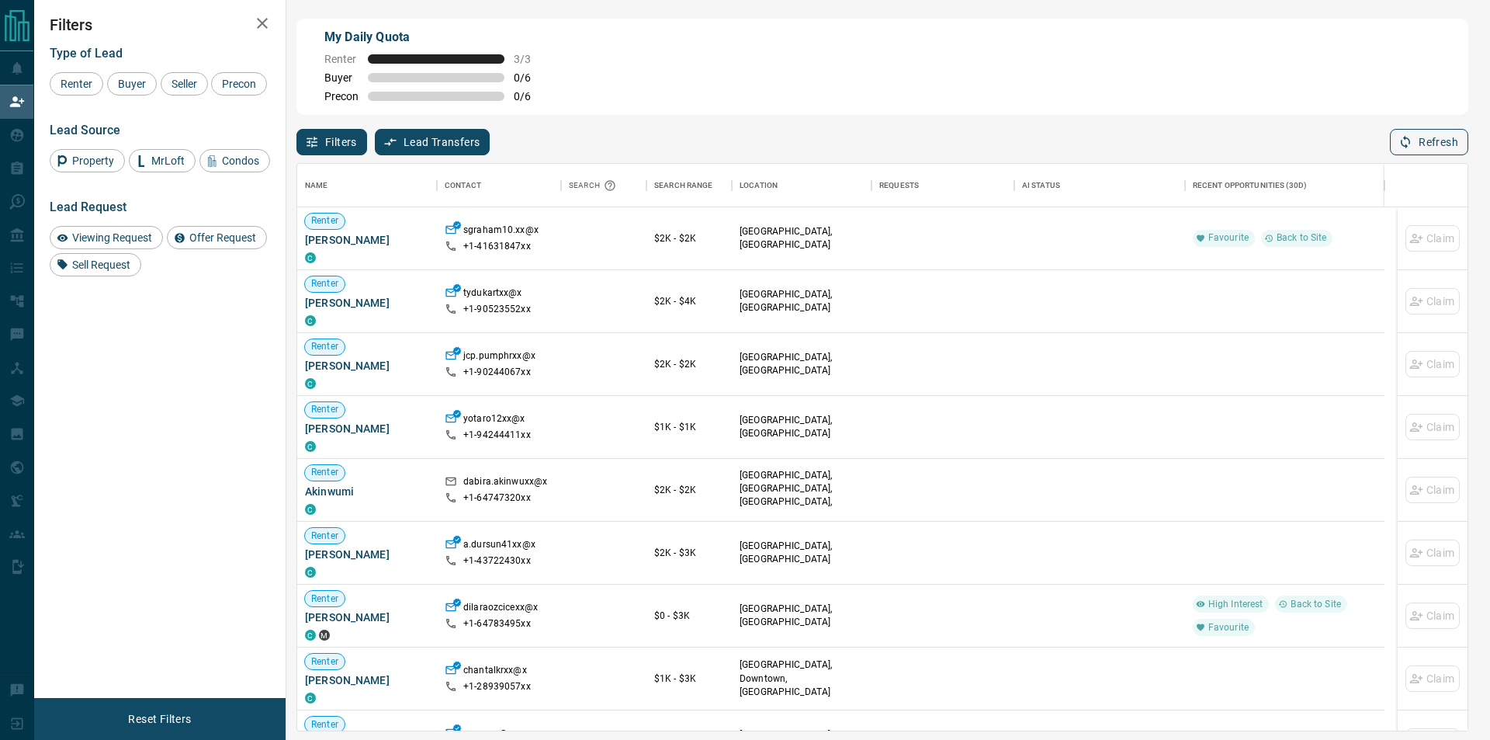
click at [1414, 140] on button "Refresh" at bounding box center [1429, 142] width 78 height 26
click at [1434, 139] on button "Refresh" at bounding box center [1429, 142] width 78 height 26
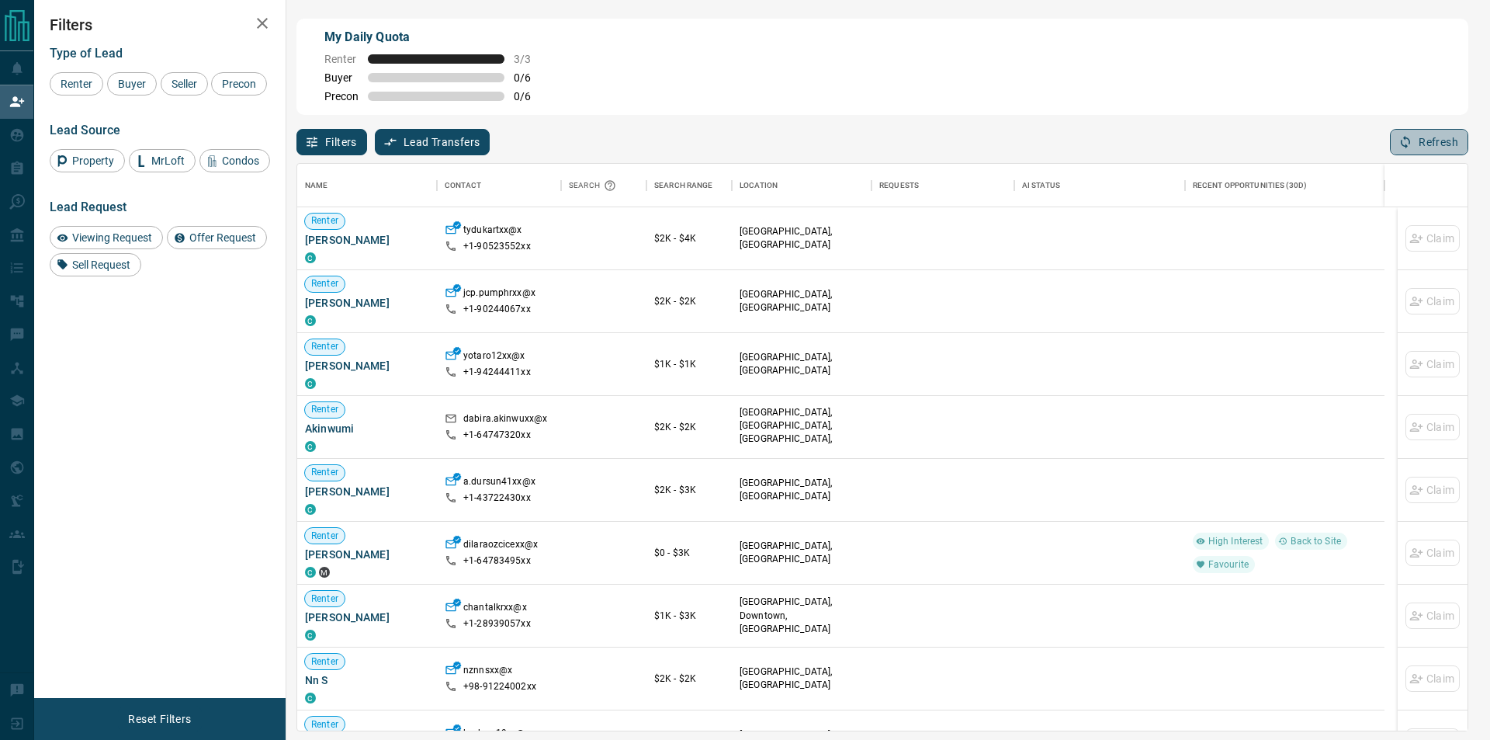
click at [1421, 137] on button "Refresh" at bounding box center [1429, 142] width 78 height 26
click at [752, 342] on div "[GEOGRAPHIC_DATA], [GEOGRAPHIC_DATA]" at bounding box center [802, 364] width 124 height 62
click at [1422, 134] on button "Refresh" at bounding box center [1429, 142] width 78 height 26
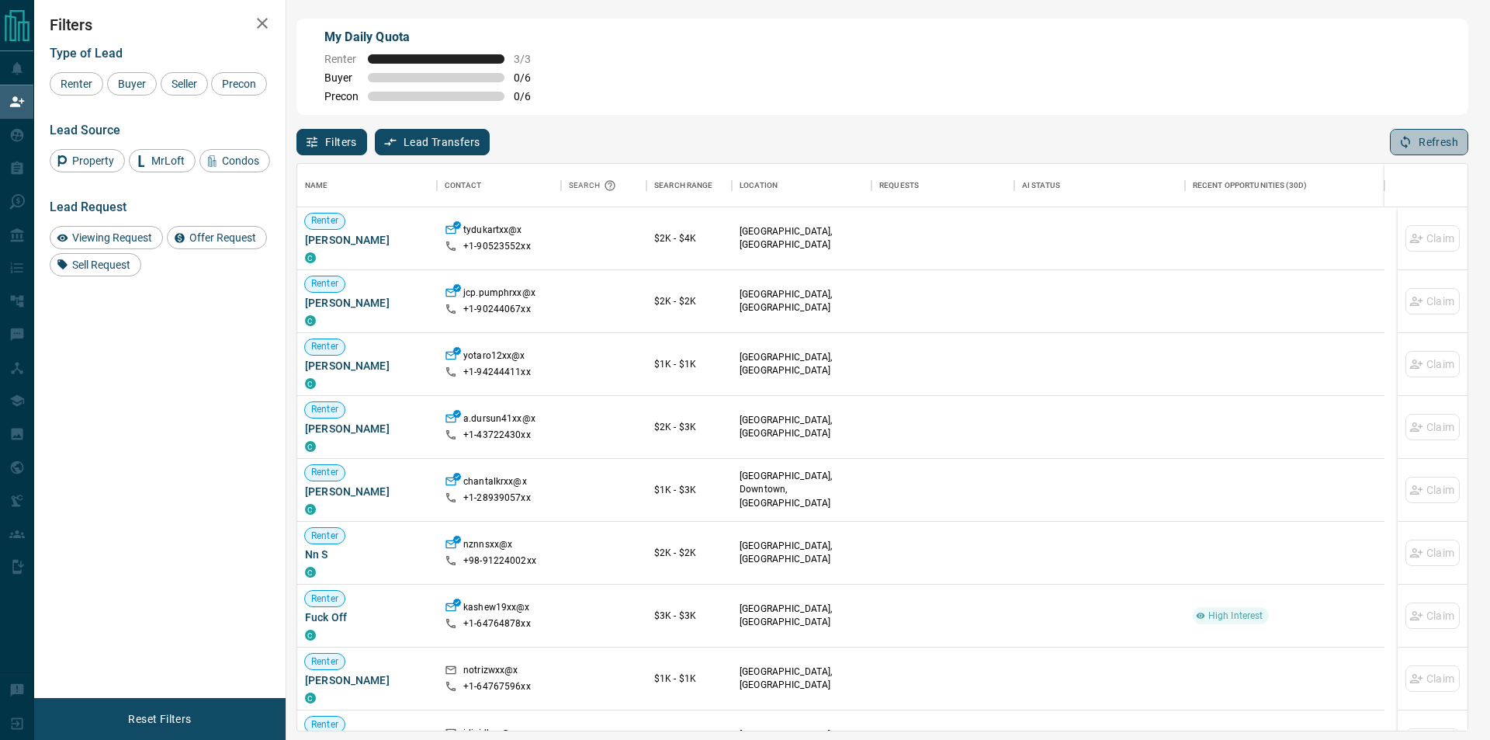
click at [1401, 141] on icon "button" at bounding box center [1406, 142] width 14 height 14
click at [1407, 137] on button "Refresh" at bounding box center [1429, 142] width 78 height 26
click at [1406, 137] on button "Refresh" at bounding box center [1429, 142] width 78 height 26
click at [1407, 141] on icon "button" at bounding box center [1406, 142] width 14 height 14
click at [1422, 137] on button "Refresh" at bounding box center [1429, 142] width 78 height 26
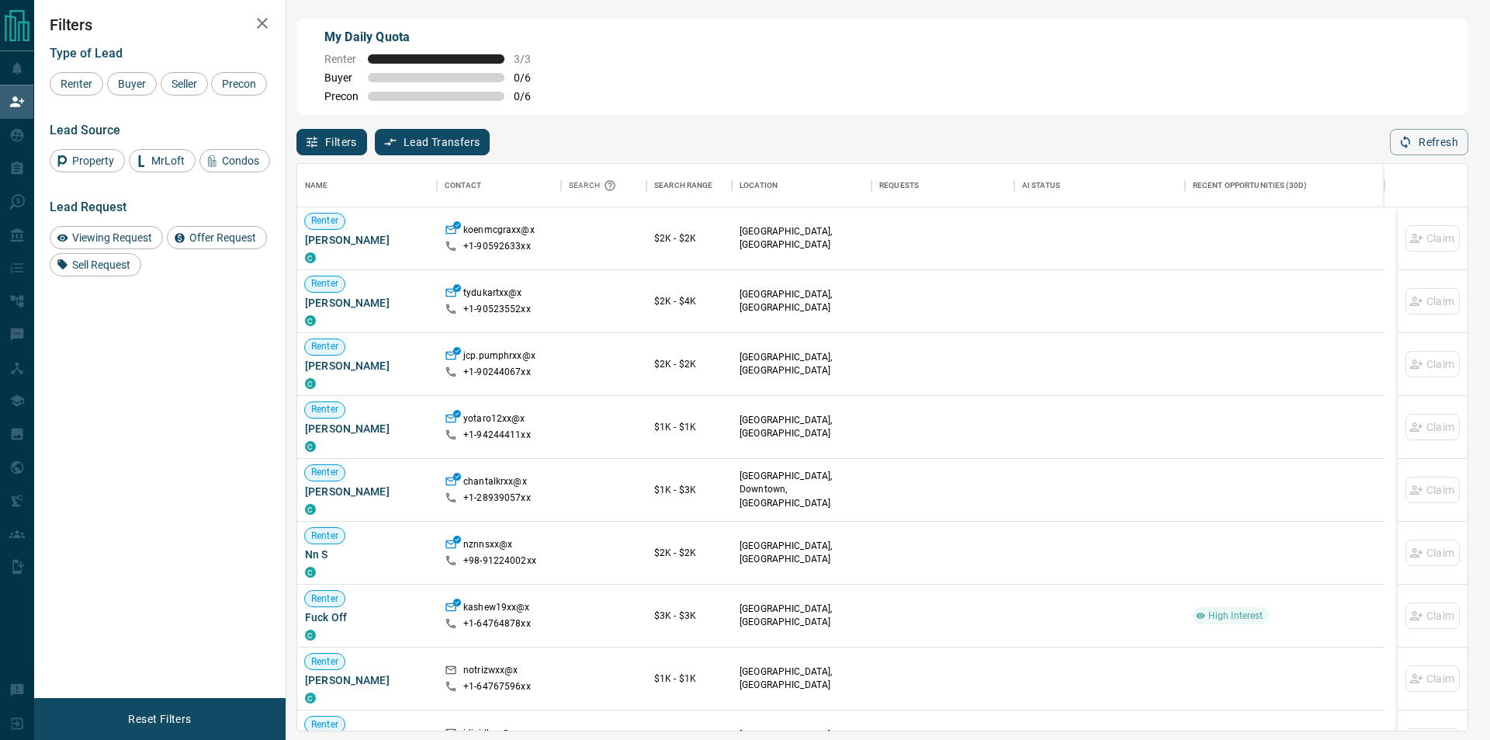
click at [1430, 159] on div "Name Contact Search Search Range Location Requests AI Status Recent Opportuniti…" at bounding box center [883, 443] width 1172 height 576
click at [1427, 151] on button "Refresh" at bounding box center [1429, 142] width 78 height 26
click at [1414, 151] on button "Refresh" at bounding box center [1429, 142] width 78 height 26
click at [1397, 151] on button "Refresh" at bounding box center [1429, 142] width 78 height 26
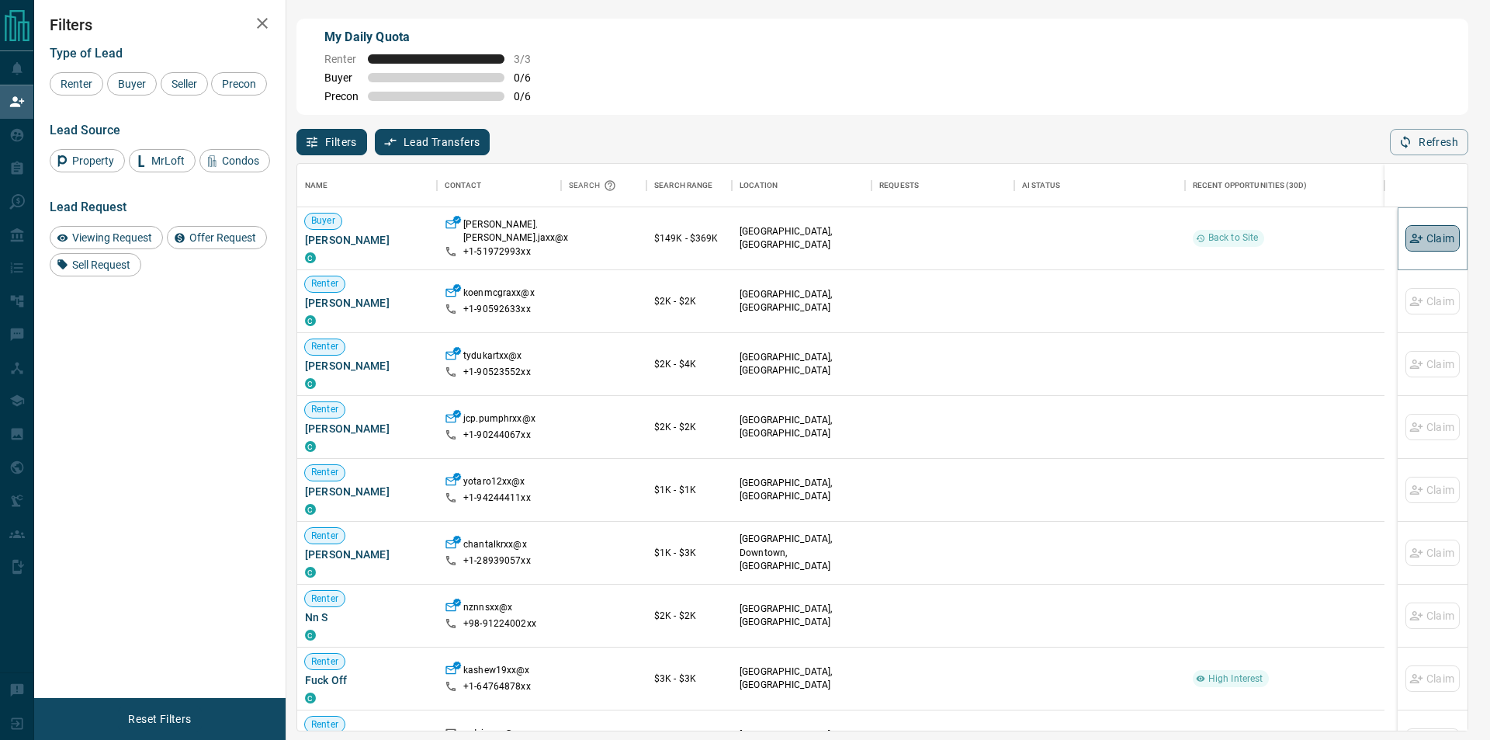
click at [1410, 238] on icon "button" at bounding box center [1417, 238] width 14 height 14
click at [1417, 163] on div "Name Contact Search Search Range Location Requests AI Status Recent Opportuniti…" at bounding box center [883, 443] width 1172 height 576
click at [1417, 132] on button "Refresh" at bounding box center [1429, 142] width 78 height 26
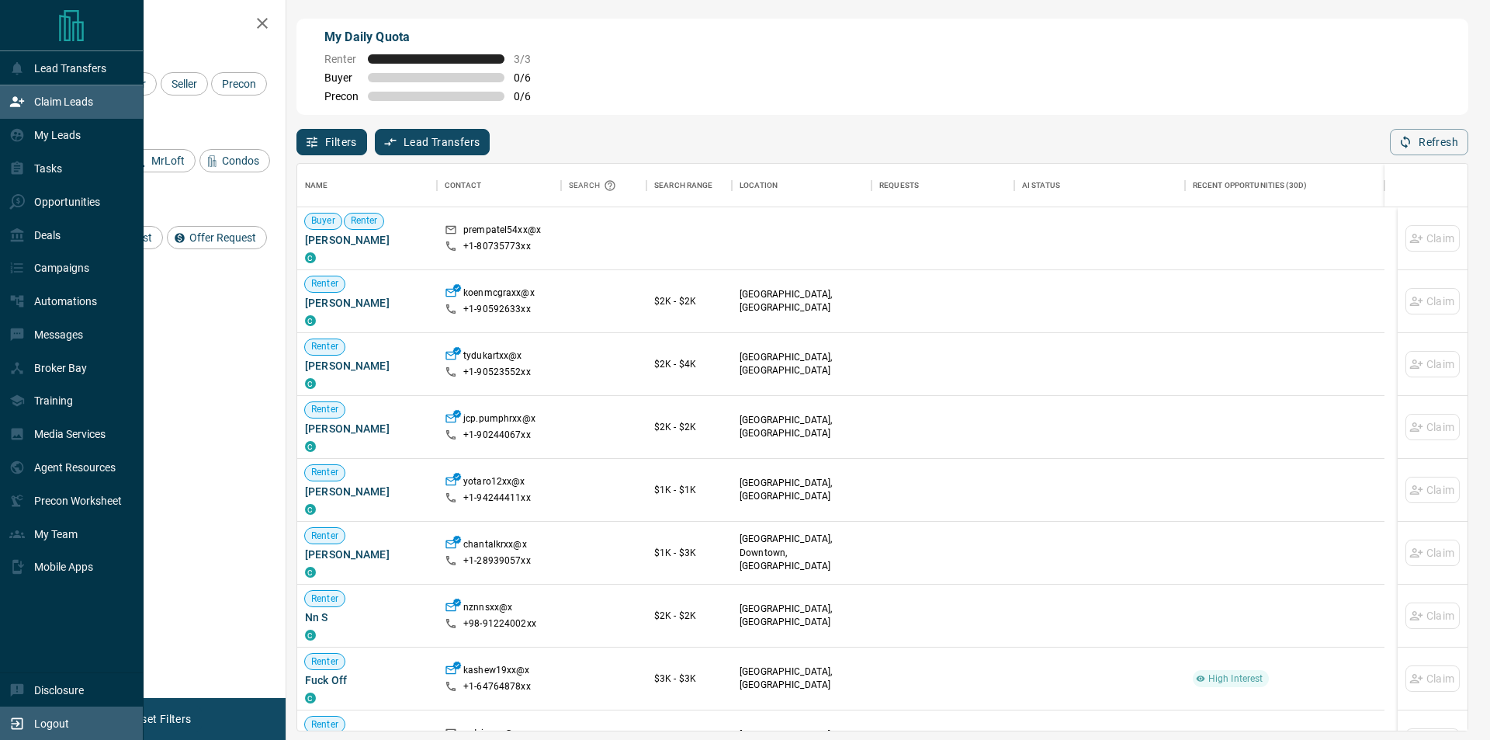
click at [0, 729] on div "Logout" at bounding box center [72, 722] width 144 height 33
